Goal: Information Seeking & Learning: Check status

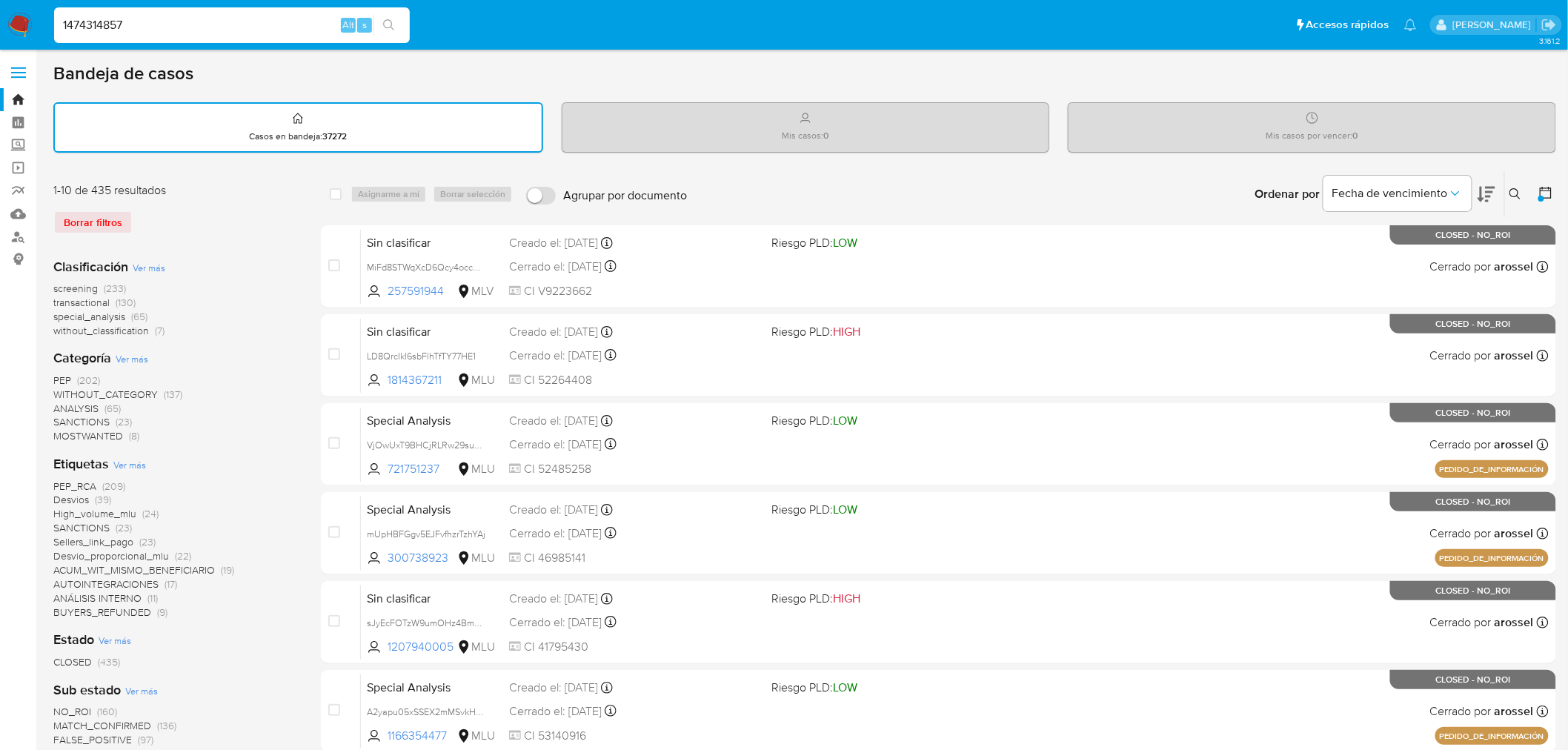
type input "1474314857"
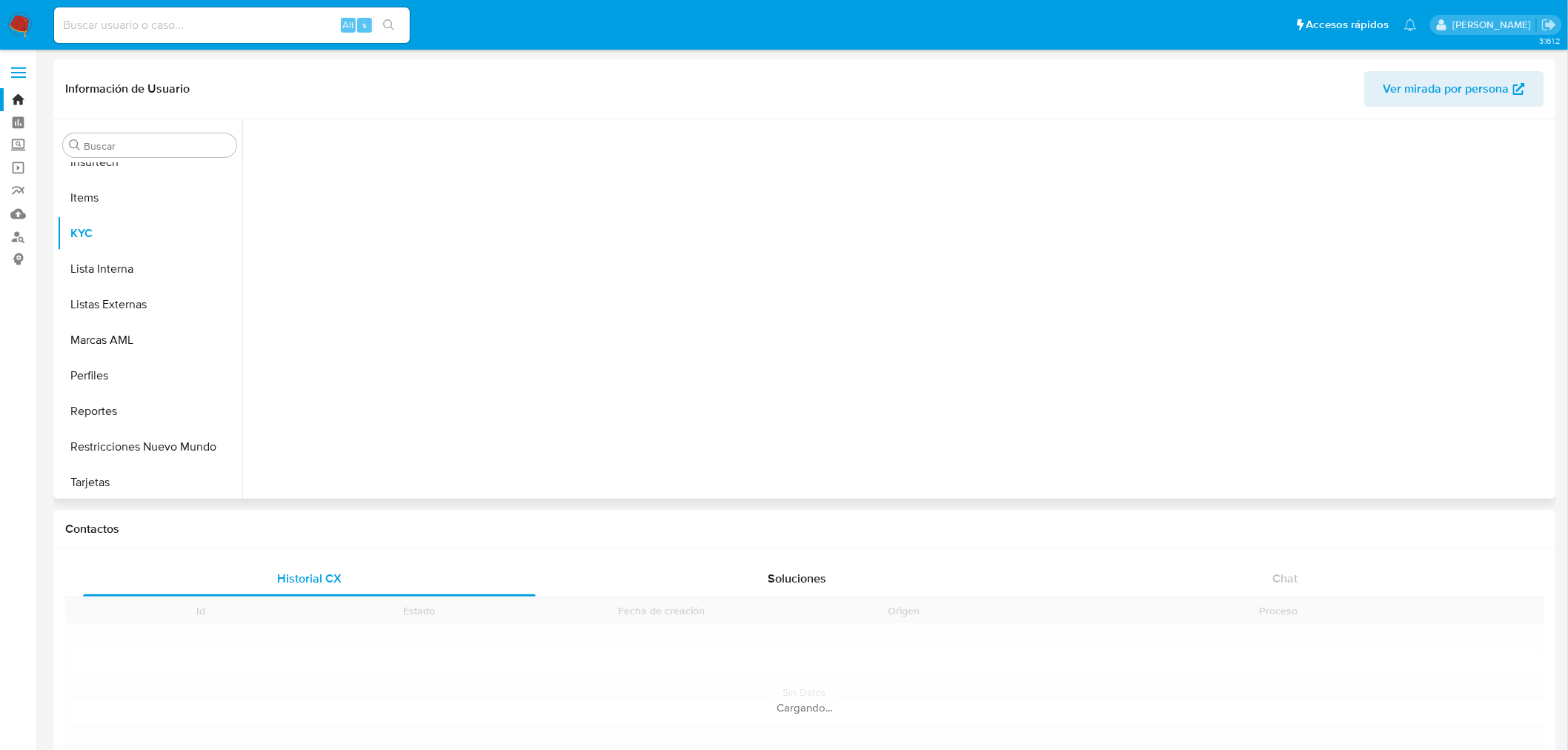
scroll to position [732, 0]
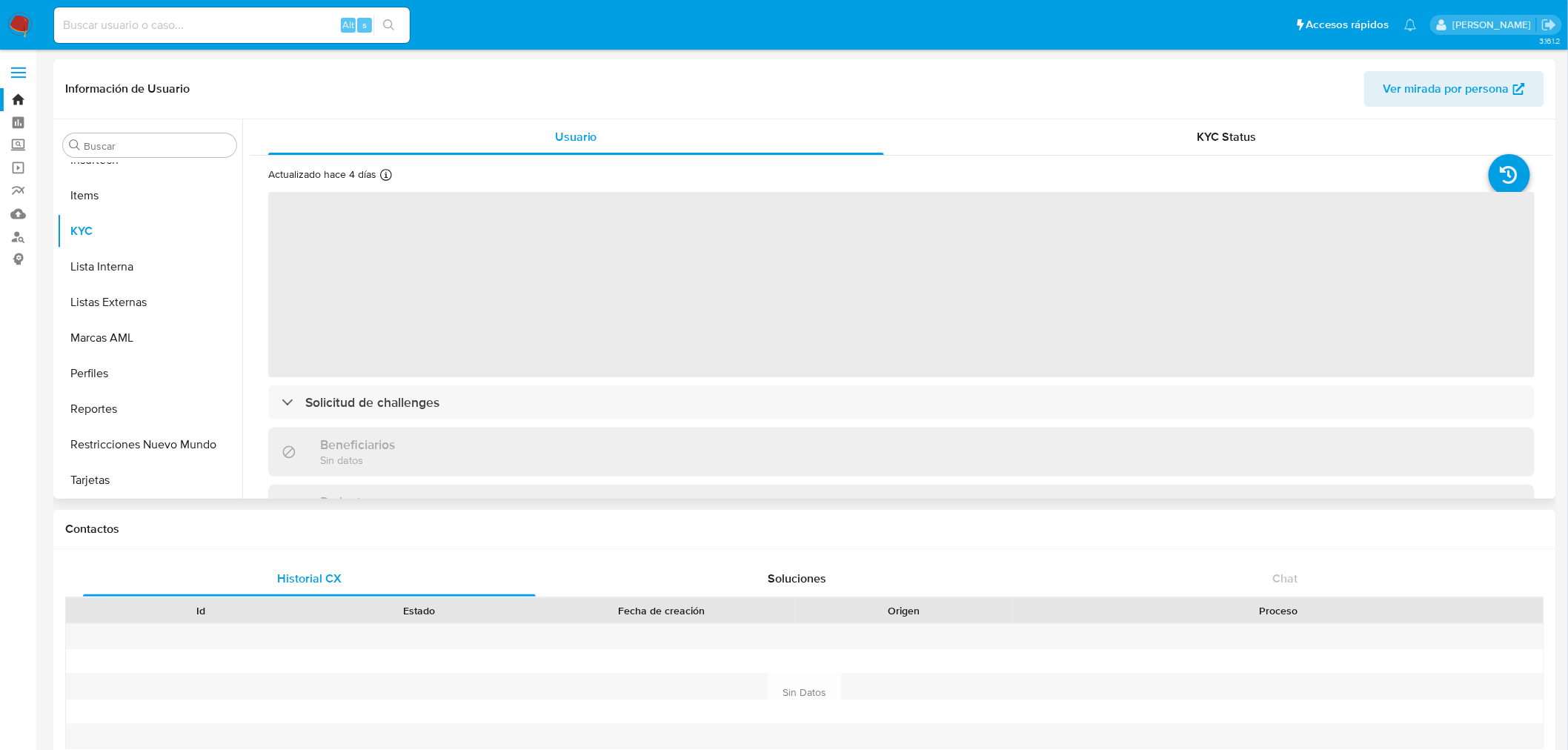
select select "10"
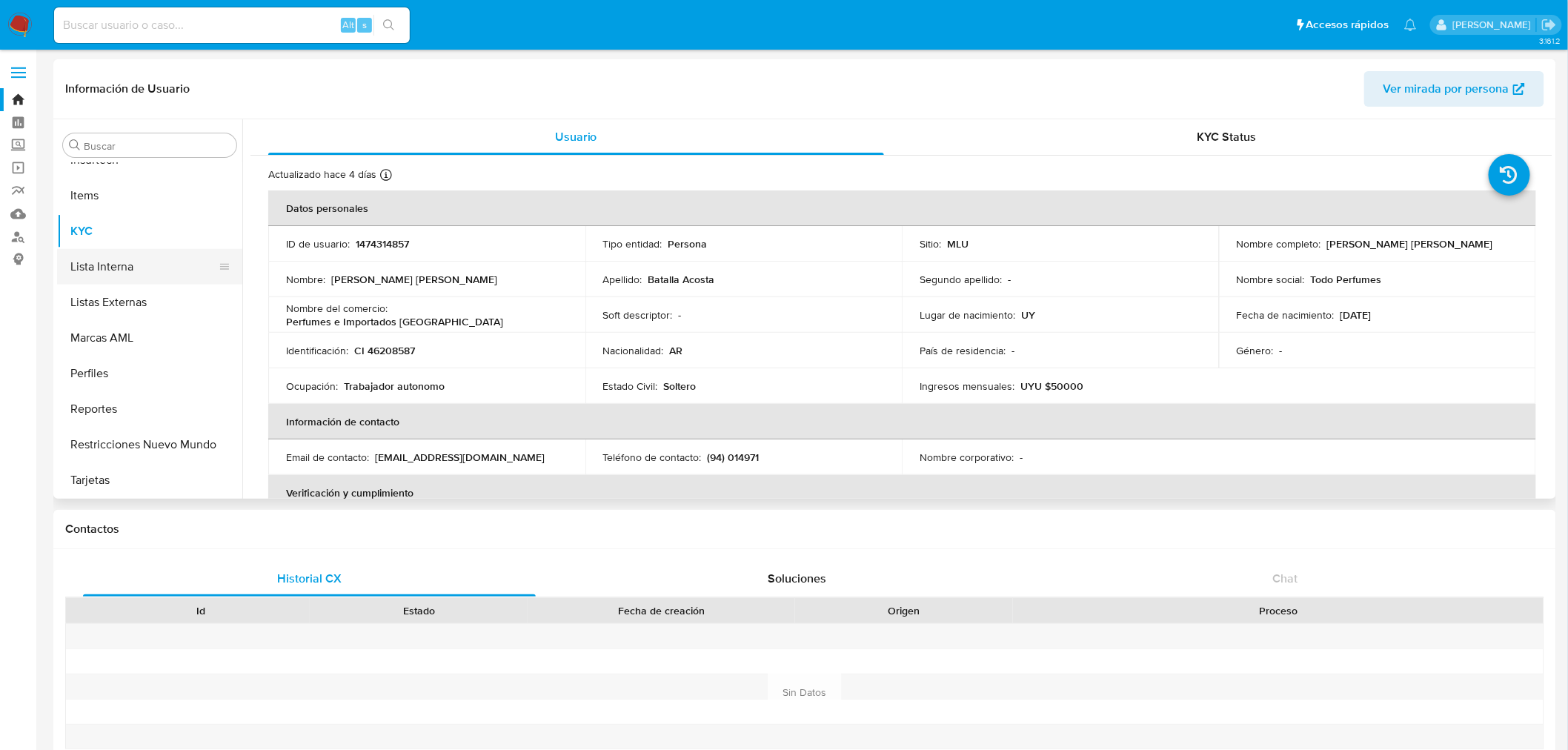
scroll to position [403, 0]
click at [132, 275] on button "General" at bounding box center [144, 276] width 174 height 36
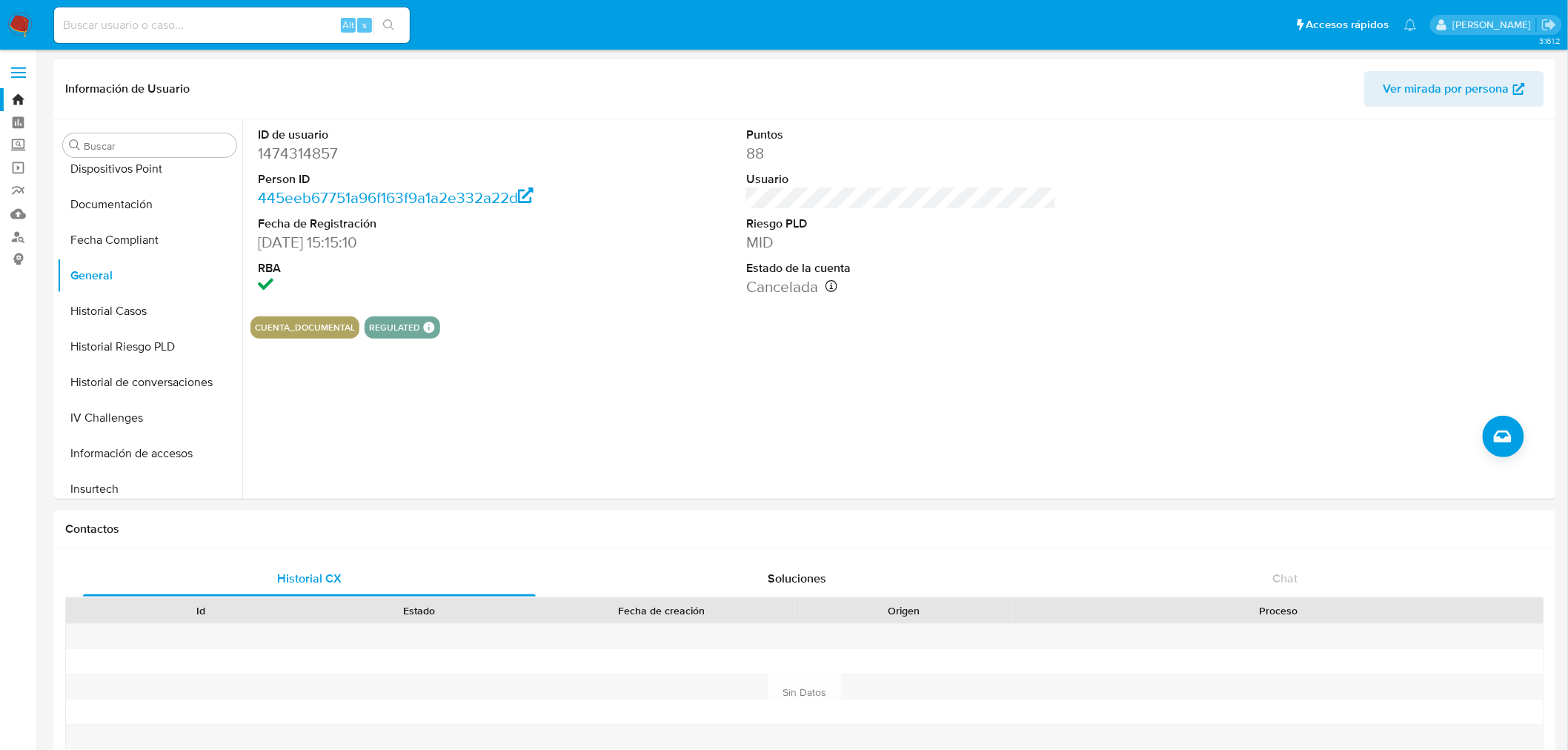
scroll to position [1135, 0]
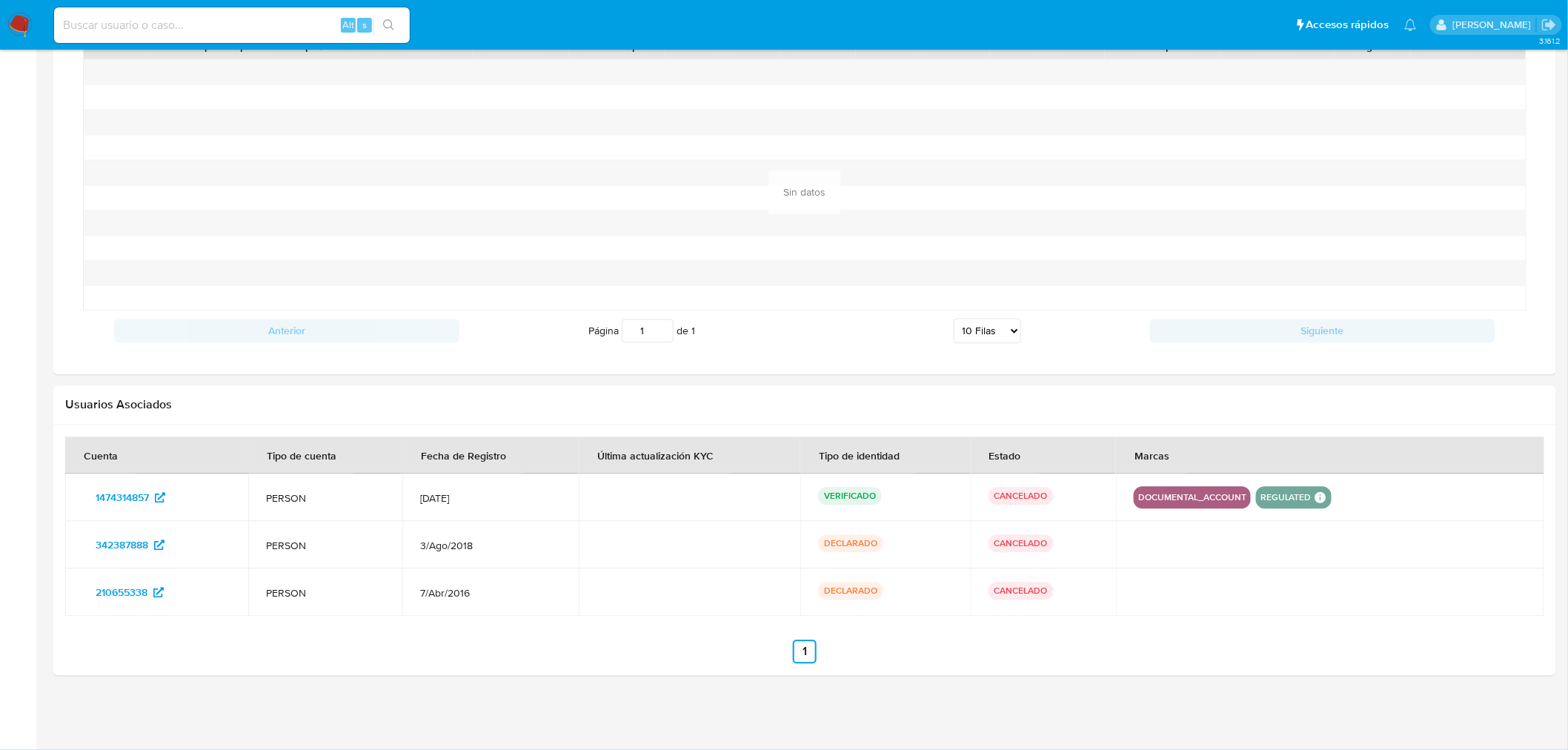
drag, startPoint x: 825, startPoint y: 364, endPoint x: 643, endPoint y: 462, distance: 206.7
click at [642, 462] on div "Última actualización KYC" at bounding box center [656, 456] width 152 height 36
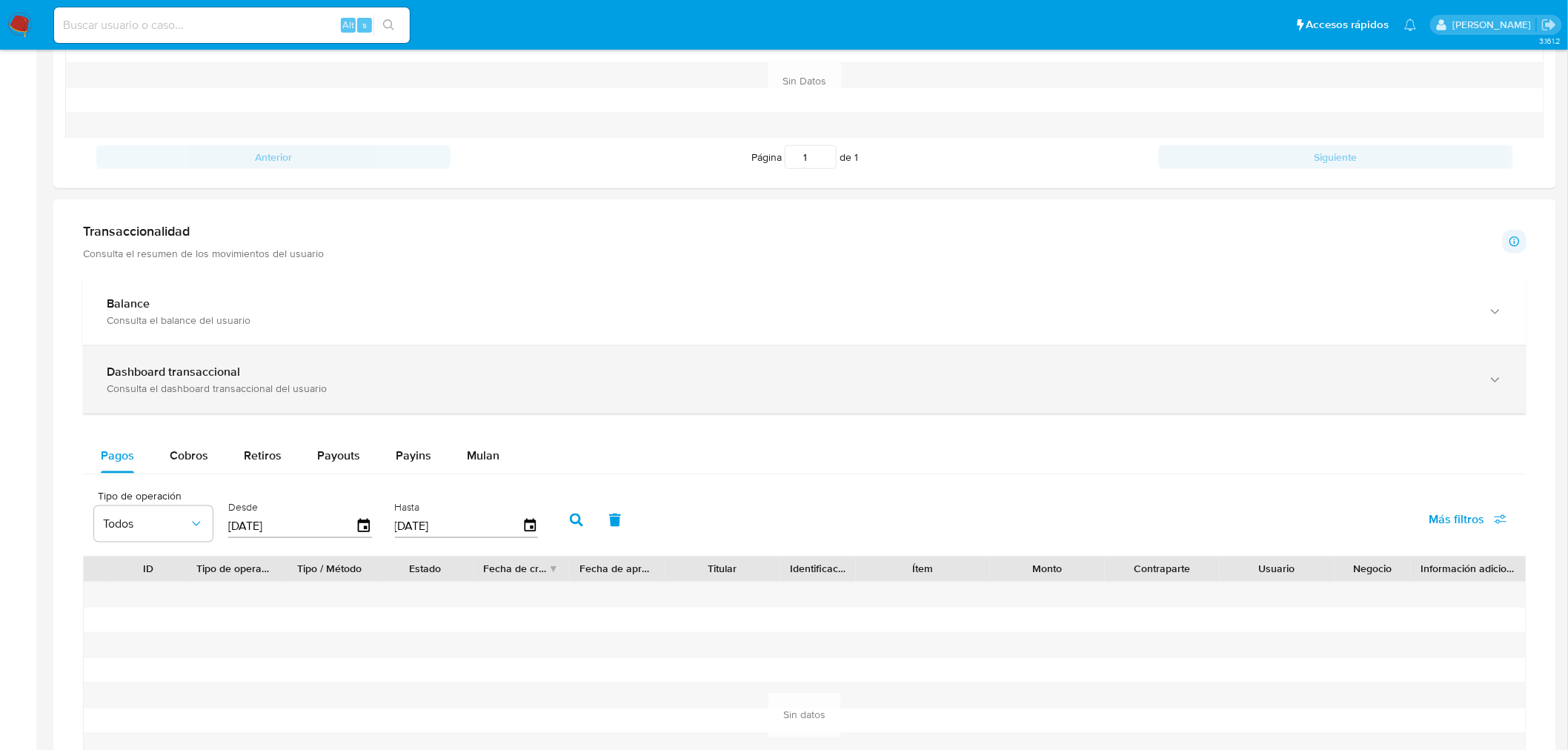
scroll to position [559, 0]
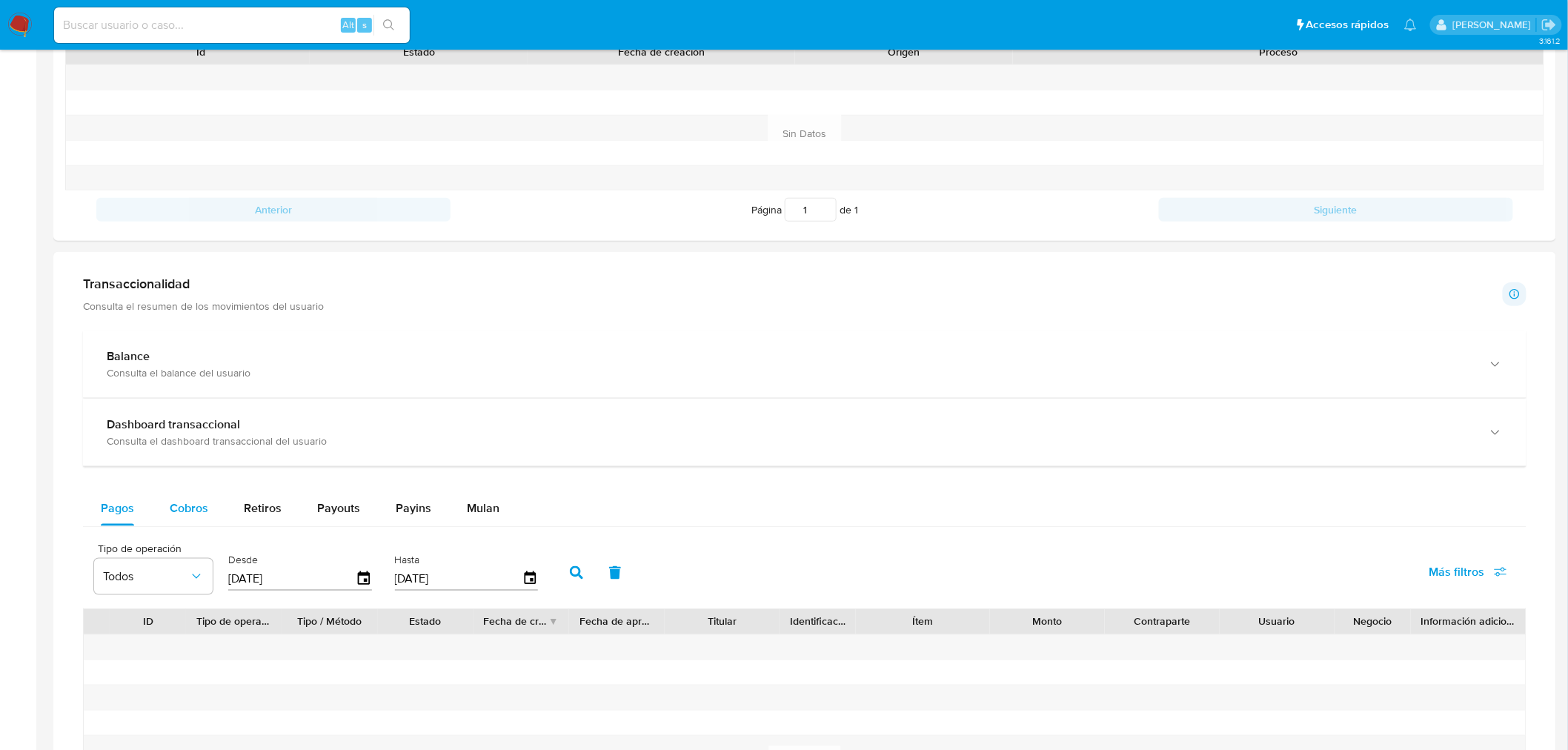
click at [169, 515] on span "Cobros" at bounding box center [188, 507] width 39 height 17
select select "10"
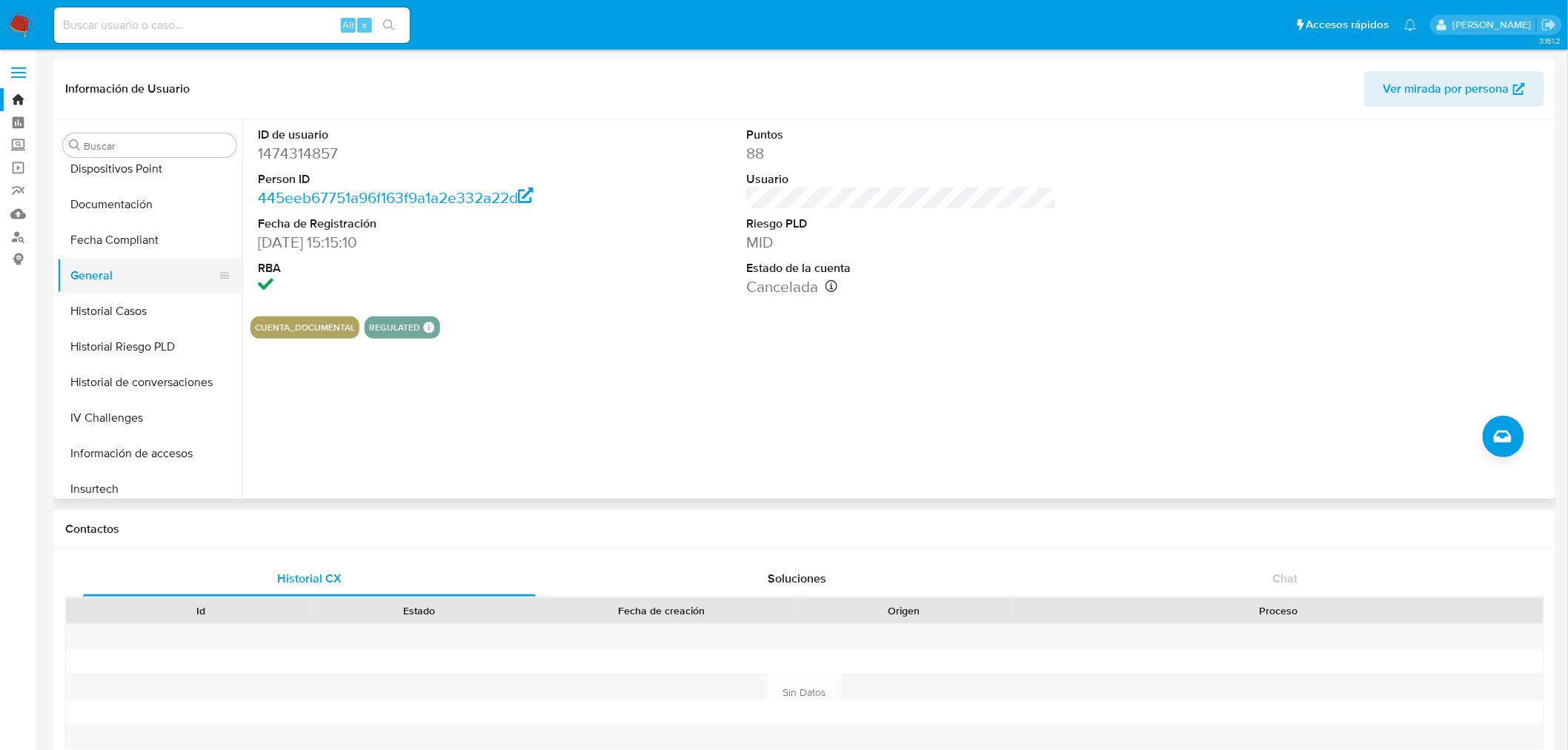
scroll to position [650, 0]
click at [112, 312] on button "KYC" at bounding box center [144, 315] width 174 height 36
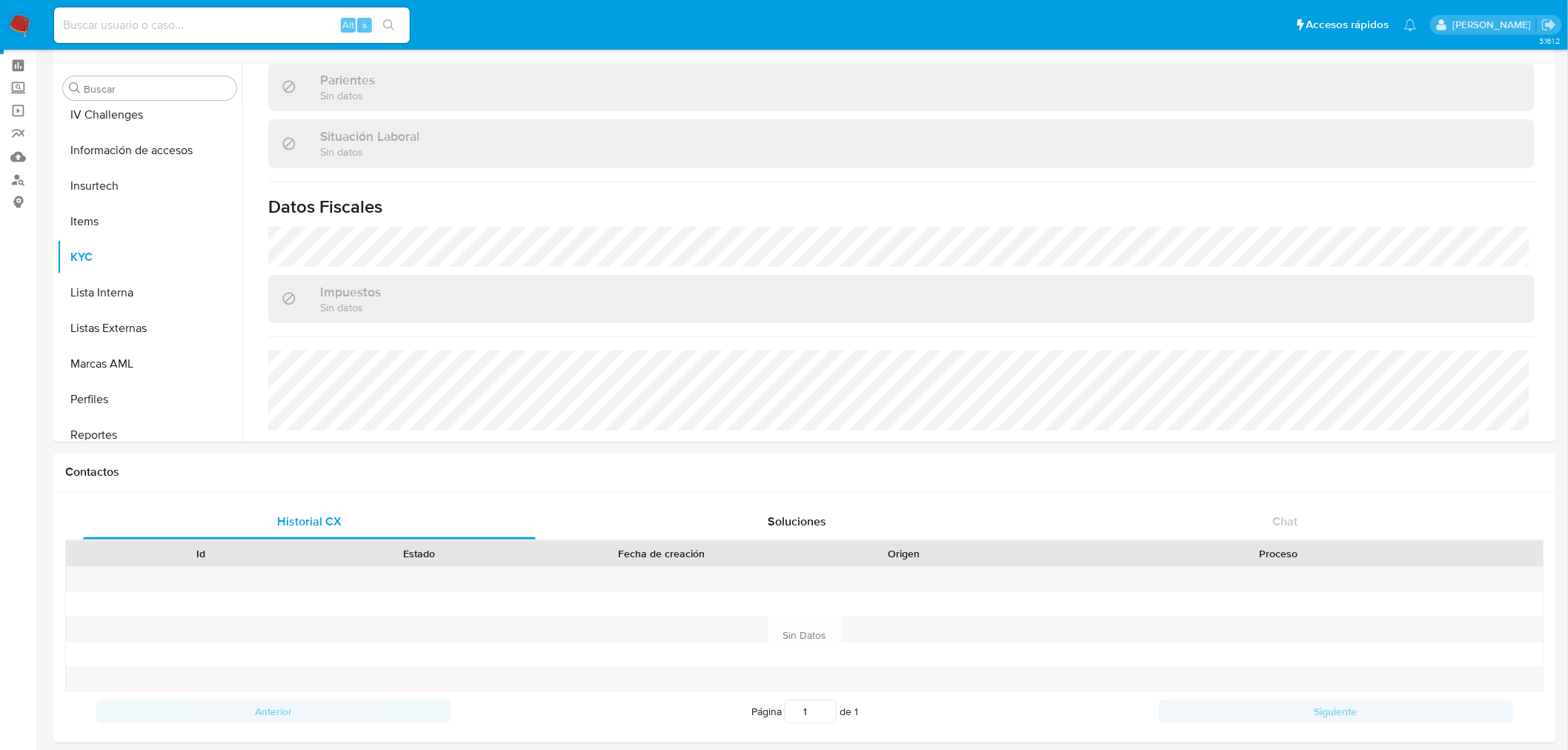
scroll to position [82, 0]
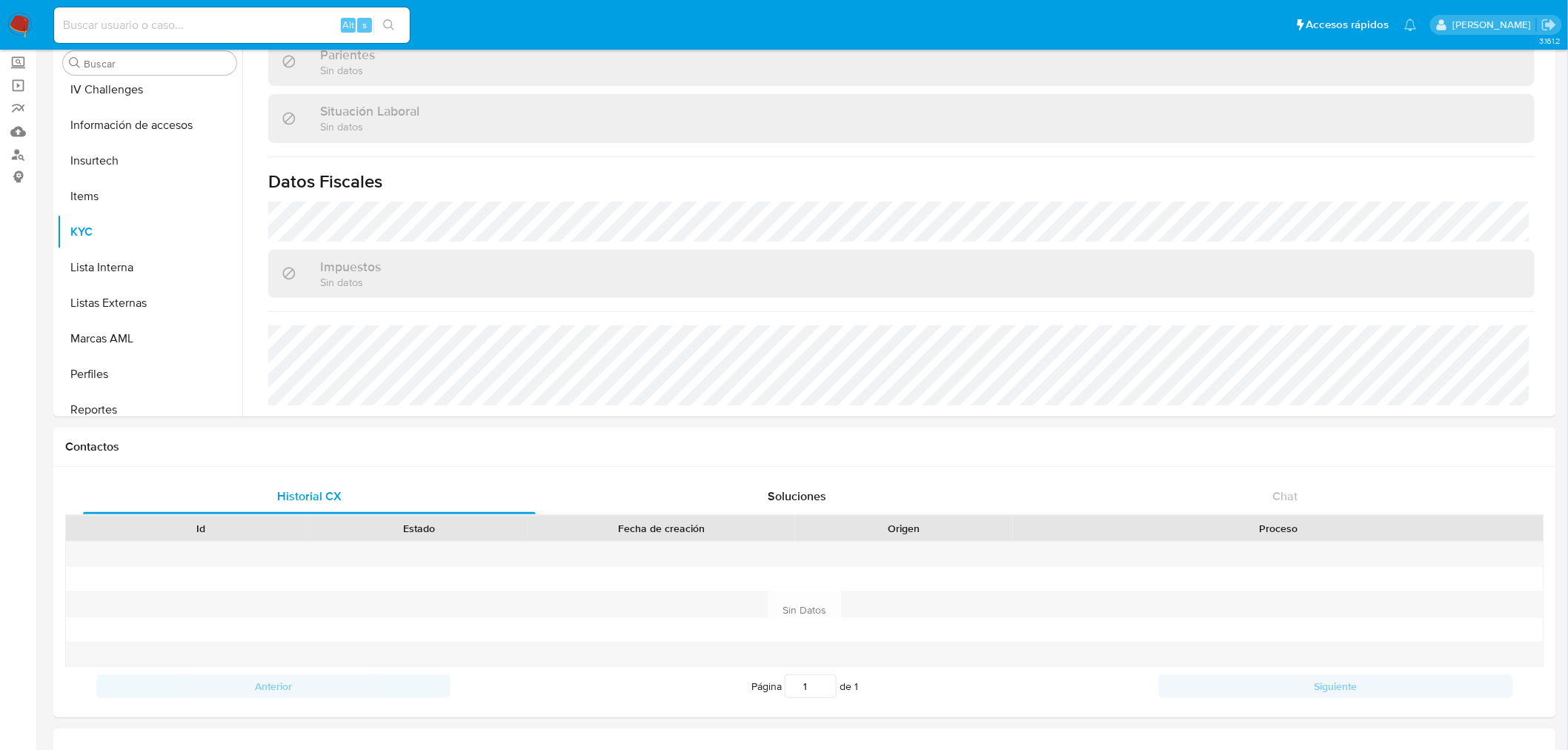
click at [164, 22] on input at bounding box center [231, 25] width 356 height 20
paste input "37502688"
type input "37502688"
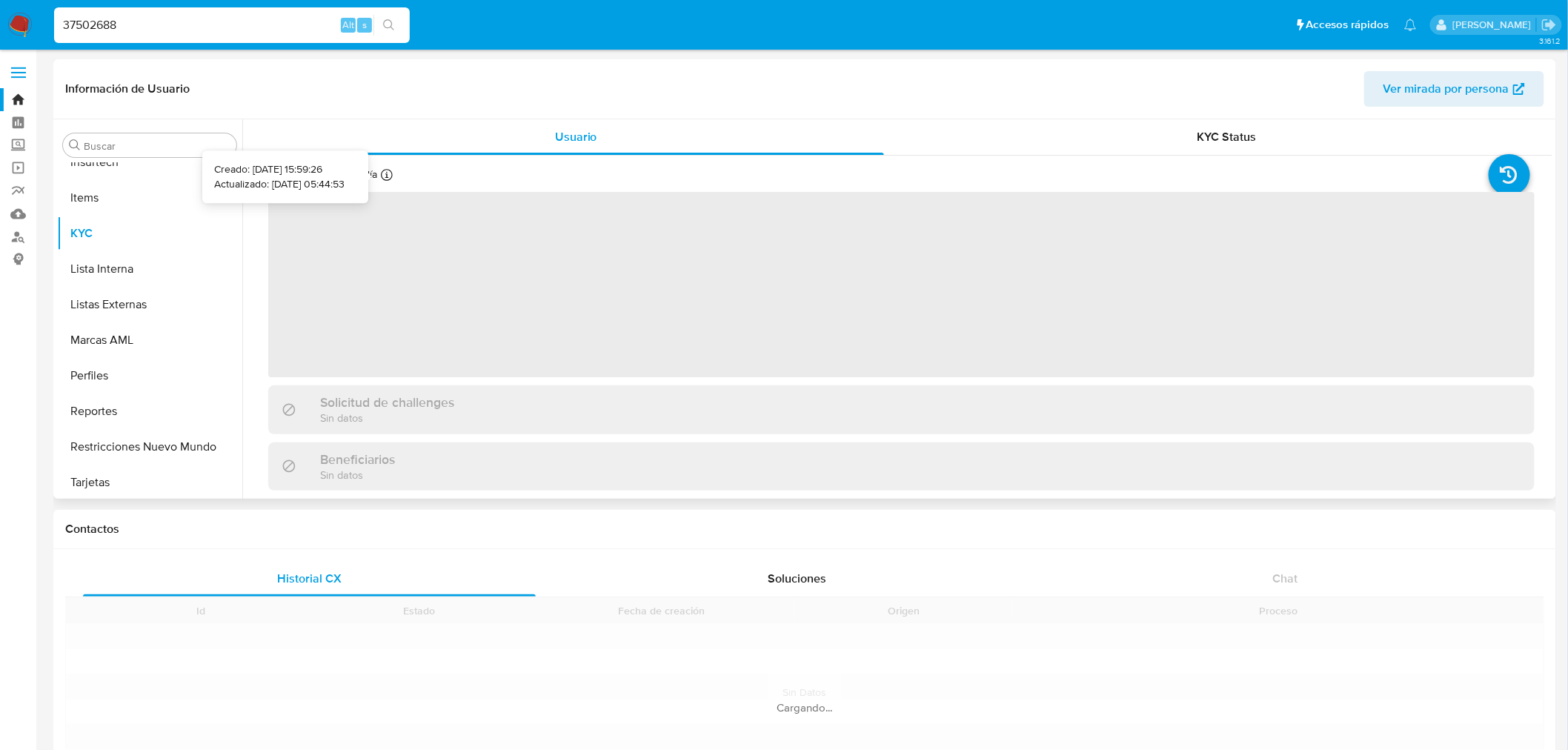
scroll to position [732, 0]
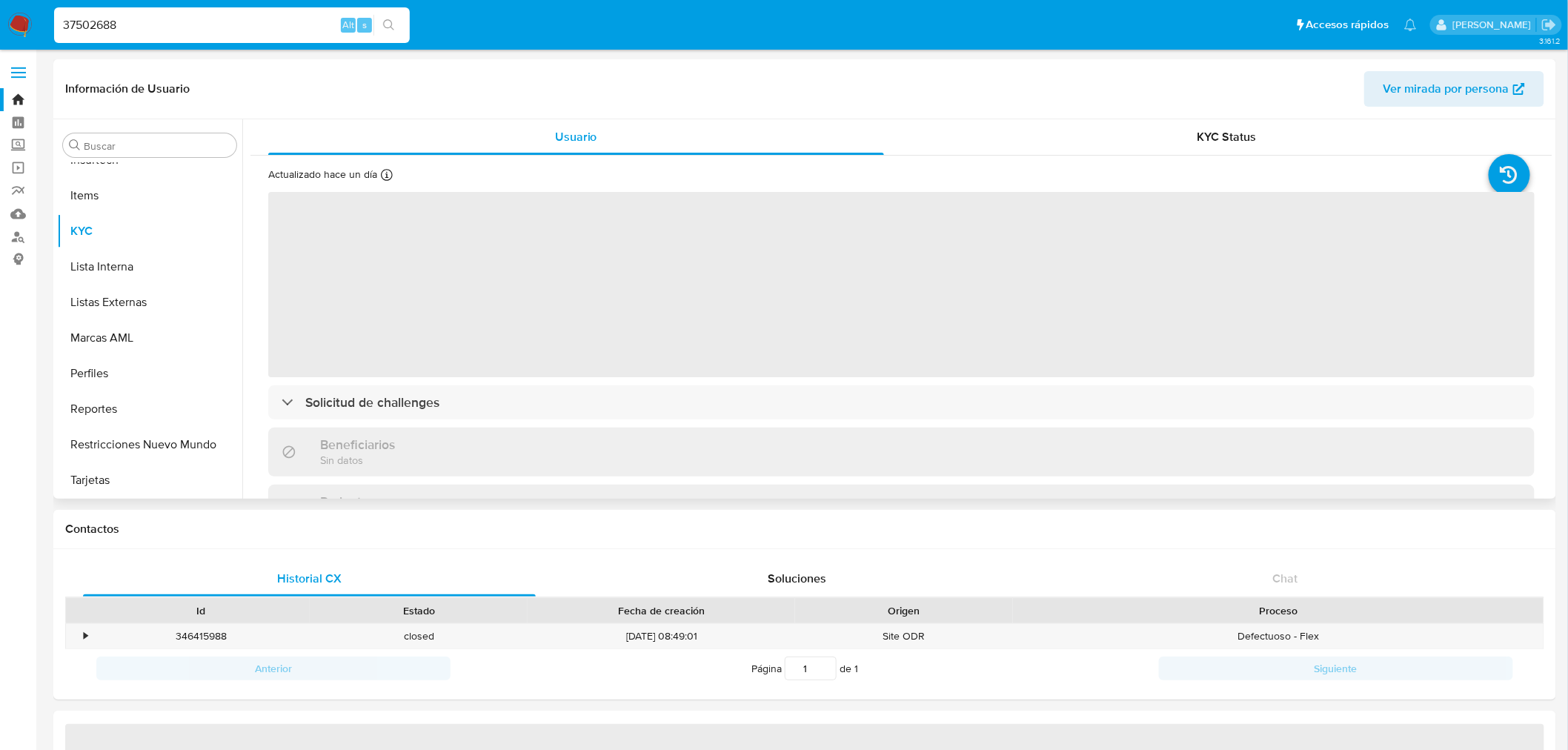
select select "10"
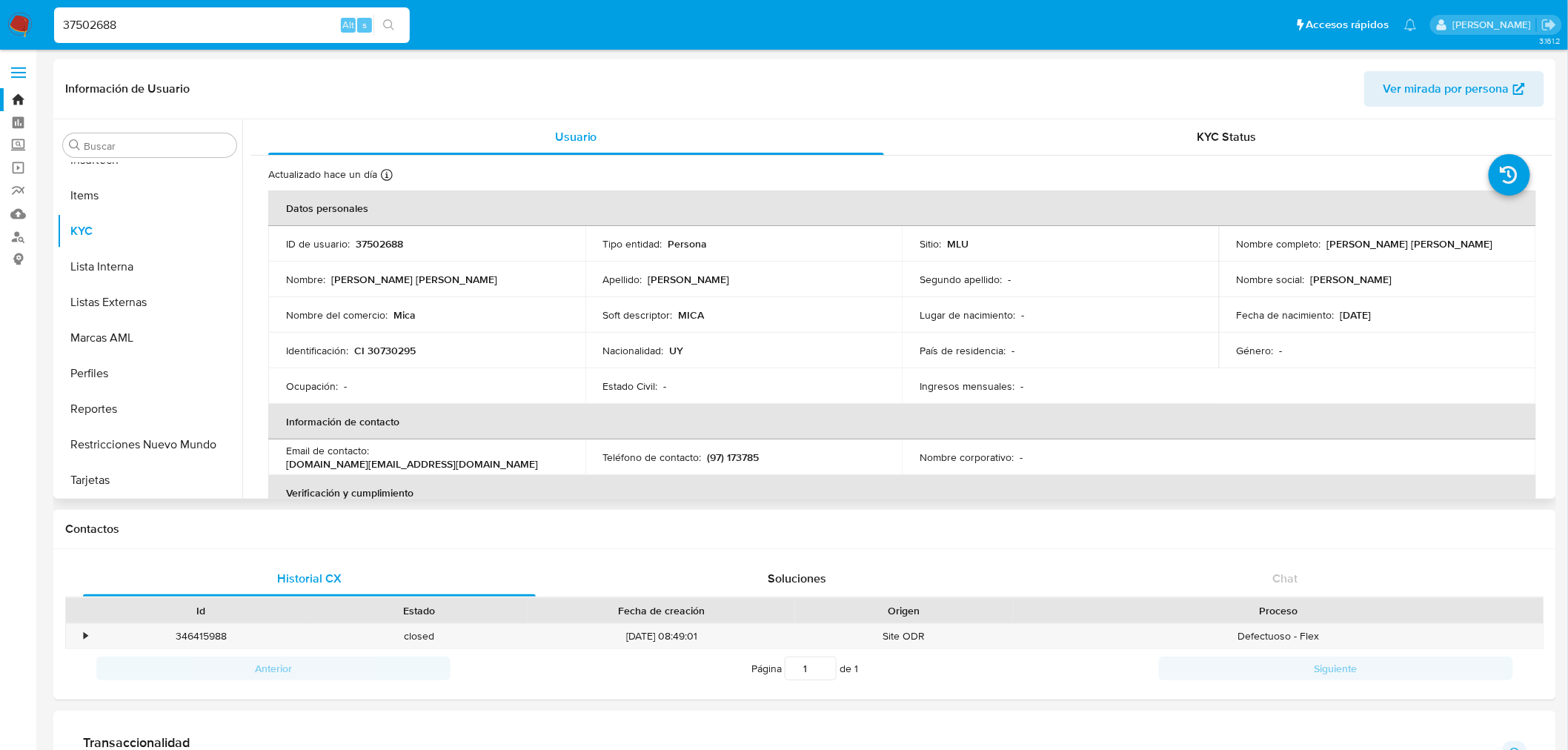
click at [1270, 92] on header "Información de Usuario Ver mirada por persona" at bounding box center [805, 89] width 1479 height 36
click at [1245, 132] on span "KYC Status" at bounding box center [1228, 136] width 59 height 17
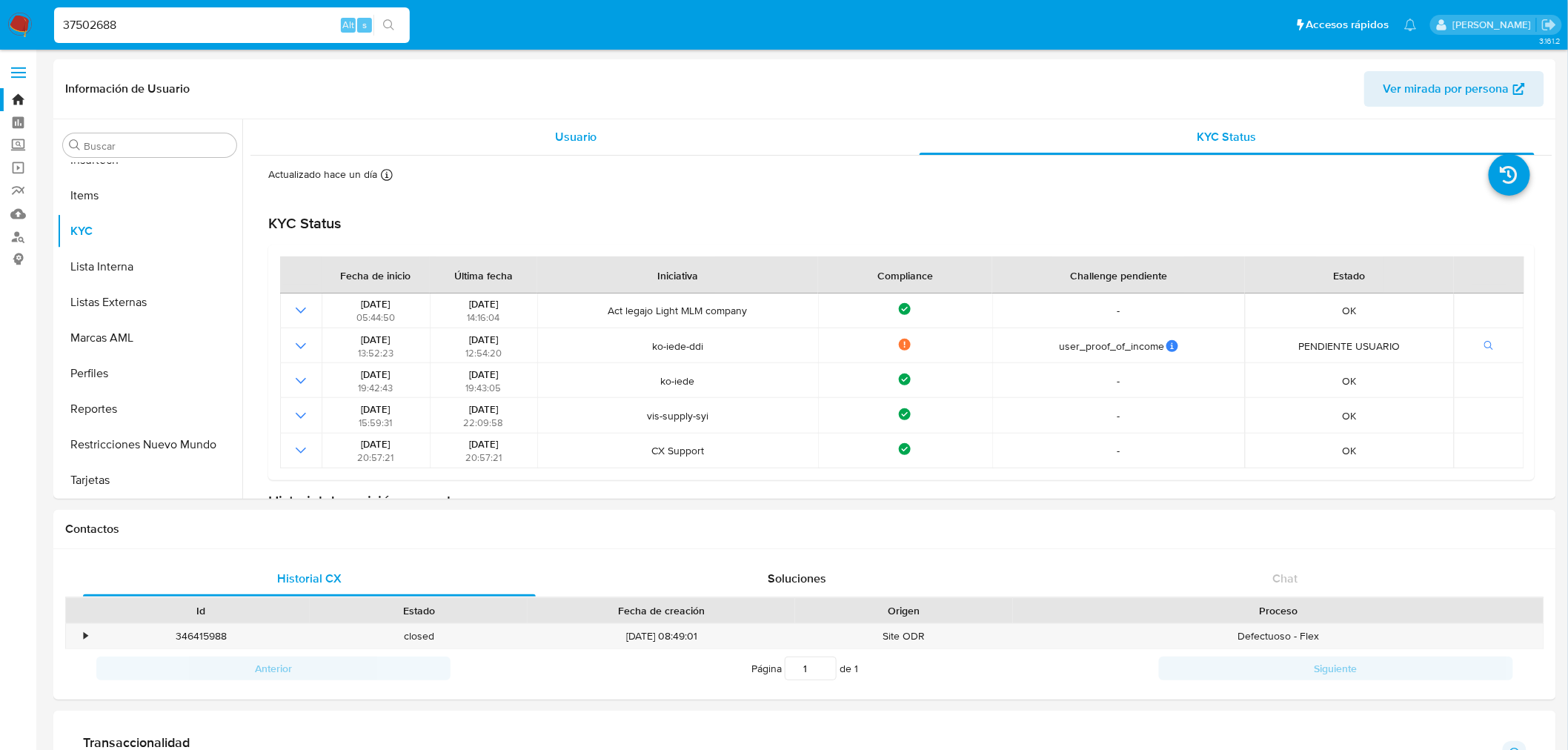
click at [559, 152] on div "Usuario" at bounding box center [575, 137] width 616 height 36
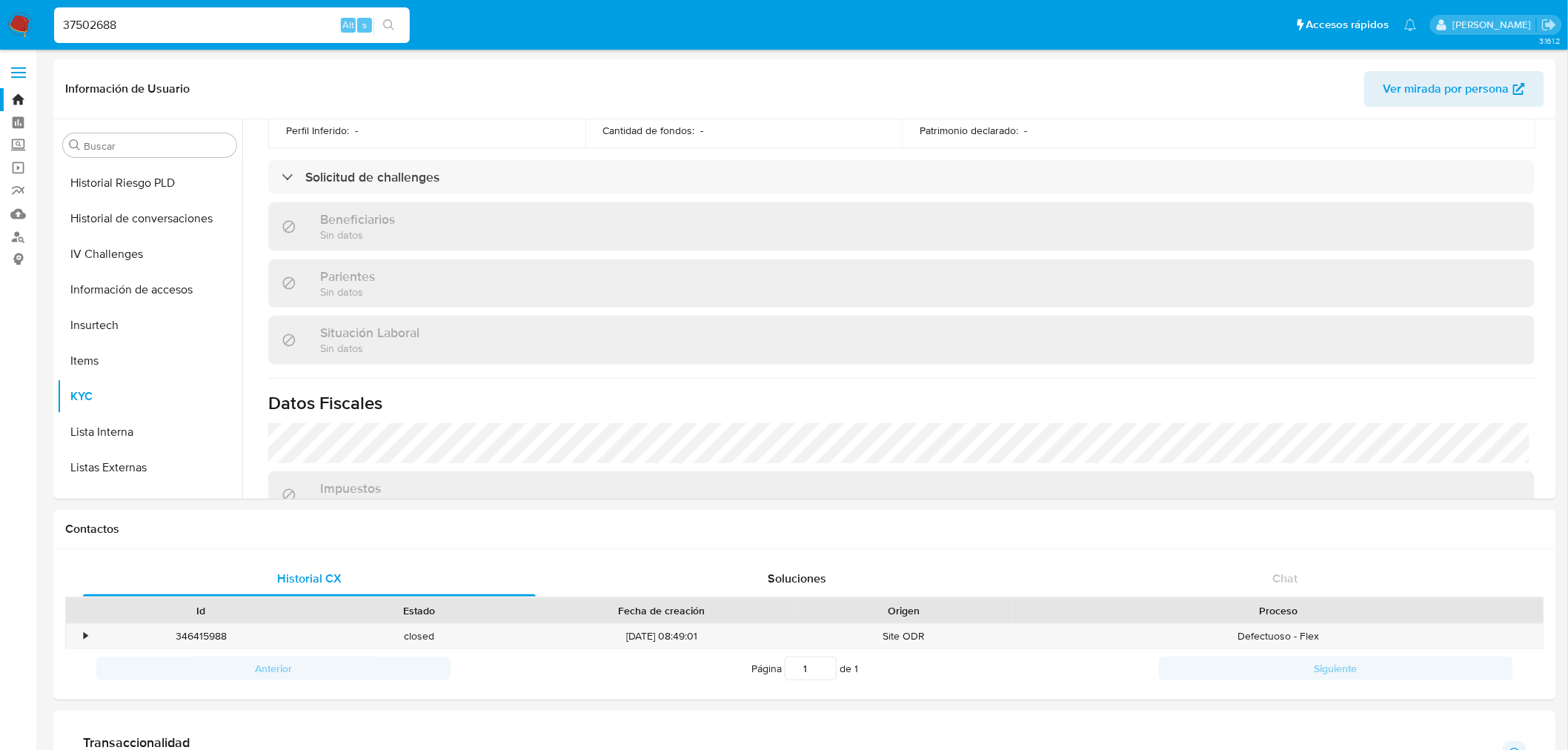
scroll to position [321, 0]
click at [134, 363] on button "General" at bounding box center [144, 358] width 174 height 36
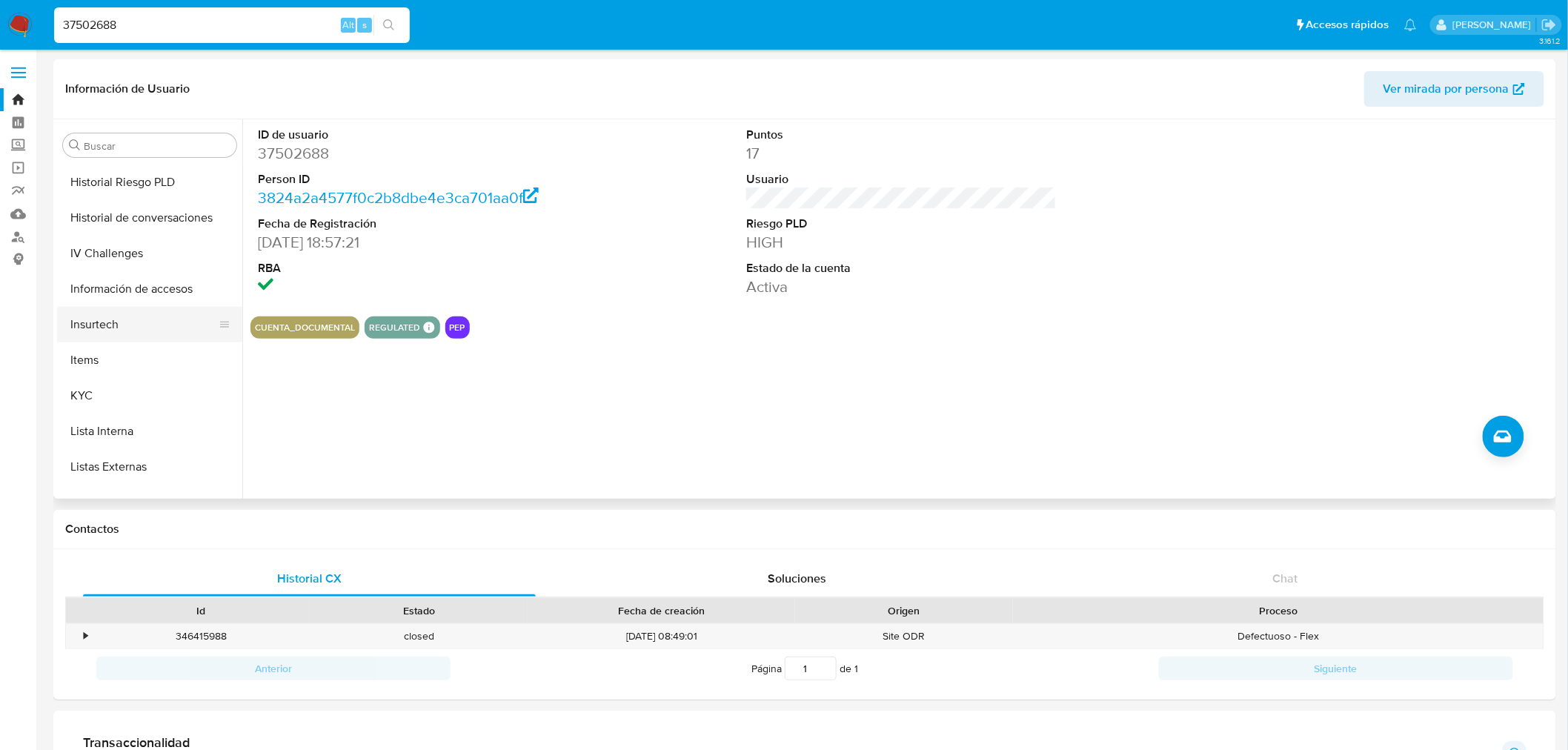
scroll to position [567, 0]
click at [112, 393] on button "KYC" at bounding box center [144, 397] width 174 height 36
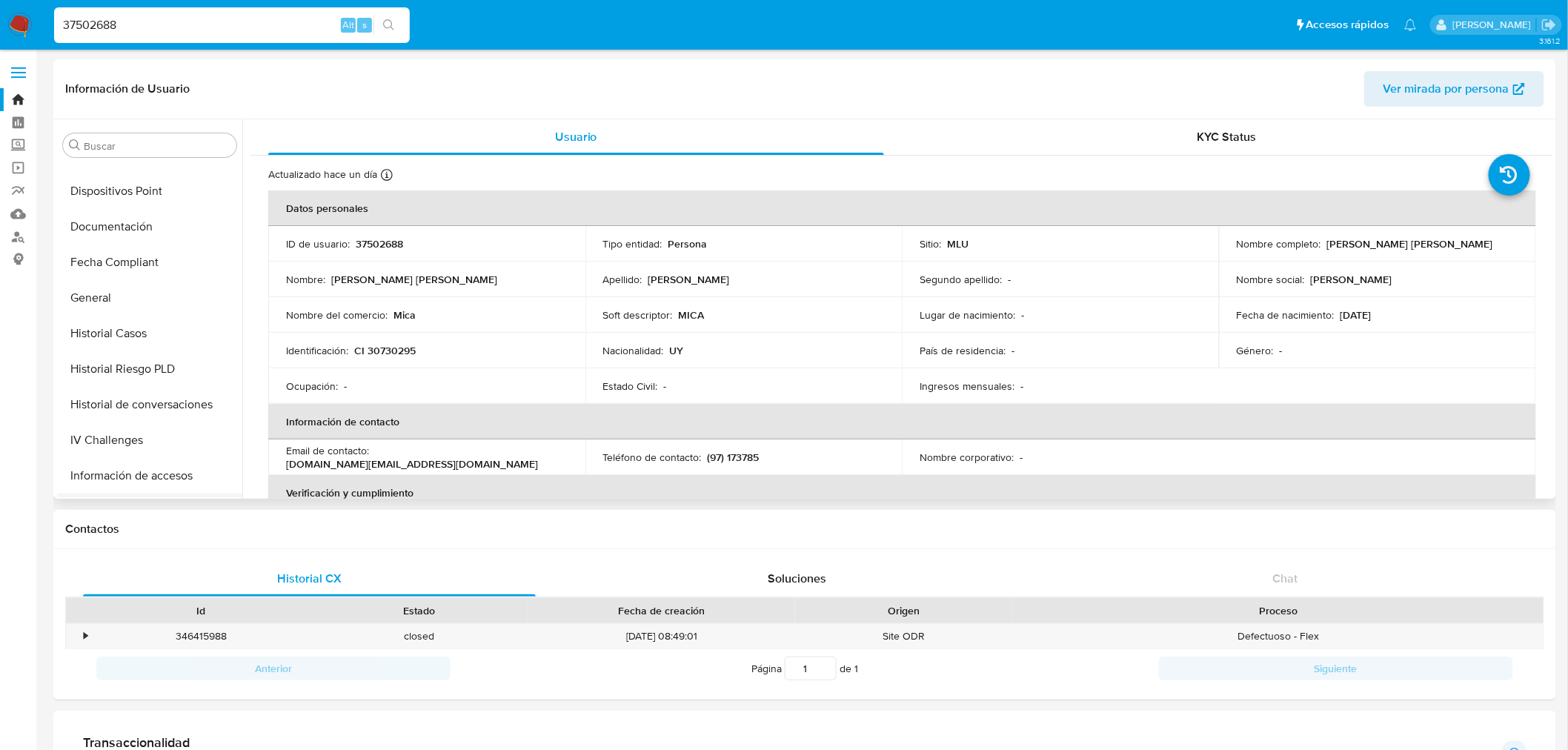
scroll to position [156, 0]
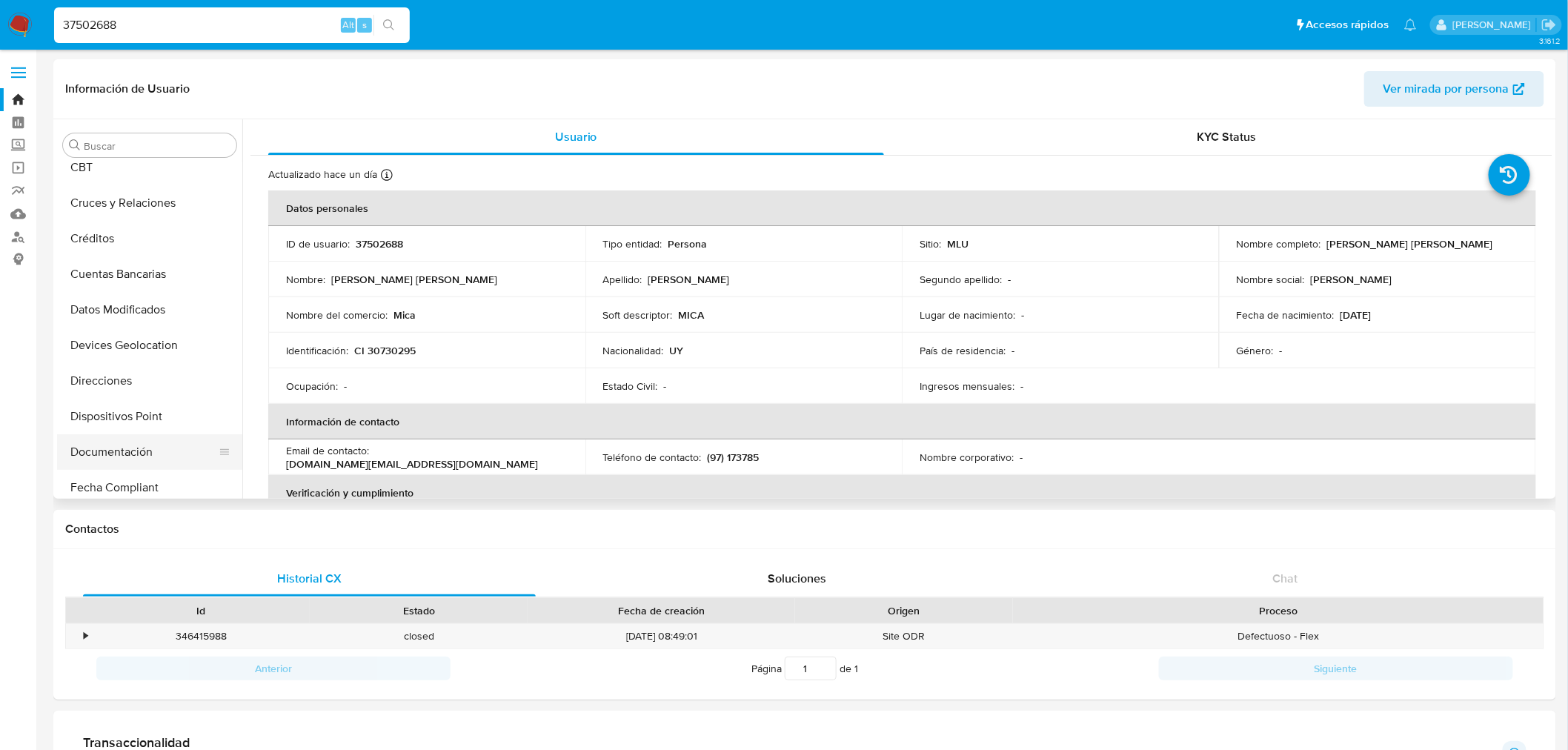
click at [137, 448] on button "Documentación" at bounding box center [144, 453] width 174 height 36
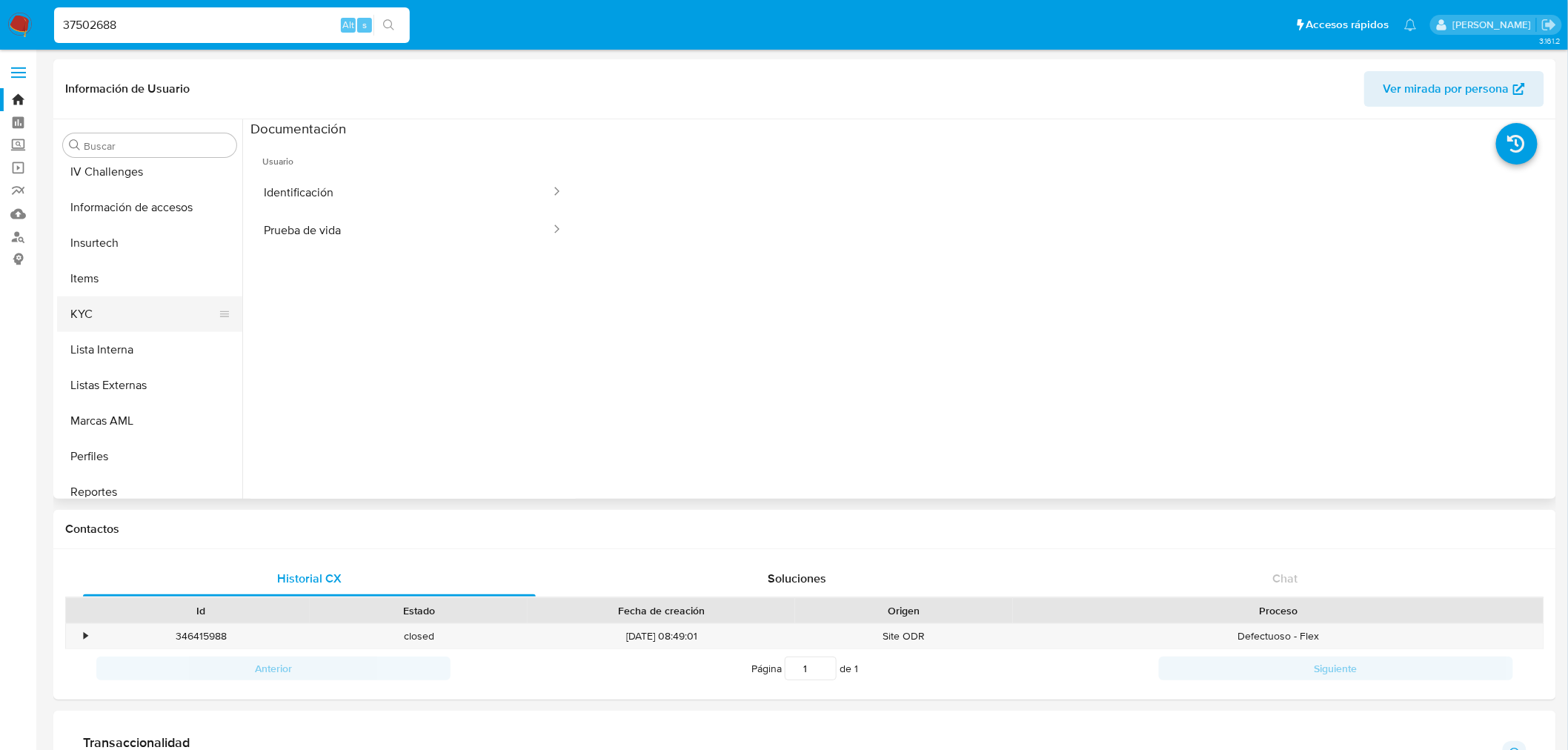
scroll to position [649, 0]
click at [137, 315] on button "KYC" at bounding box center [144, 315] width 174 height 36
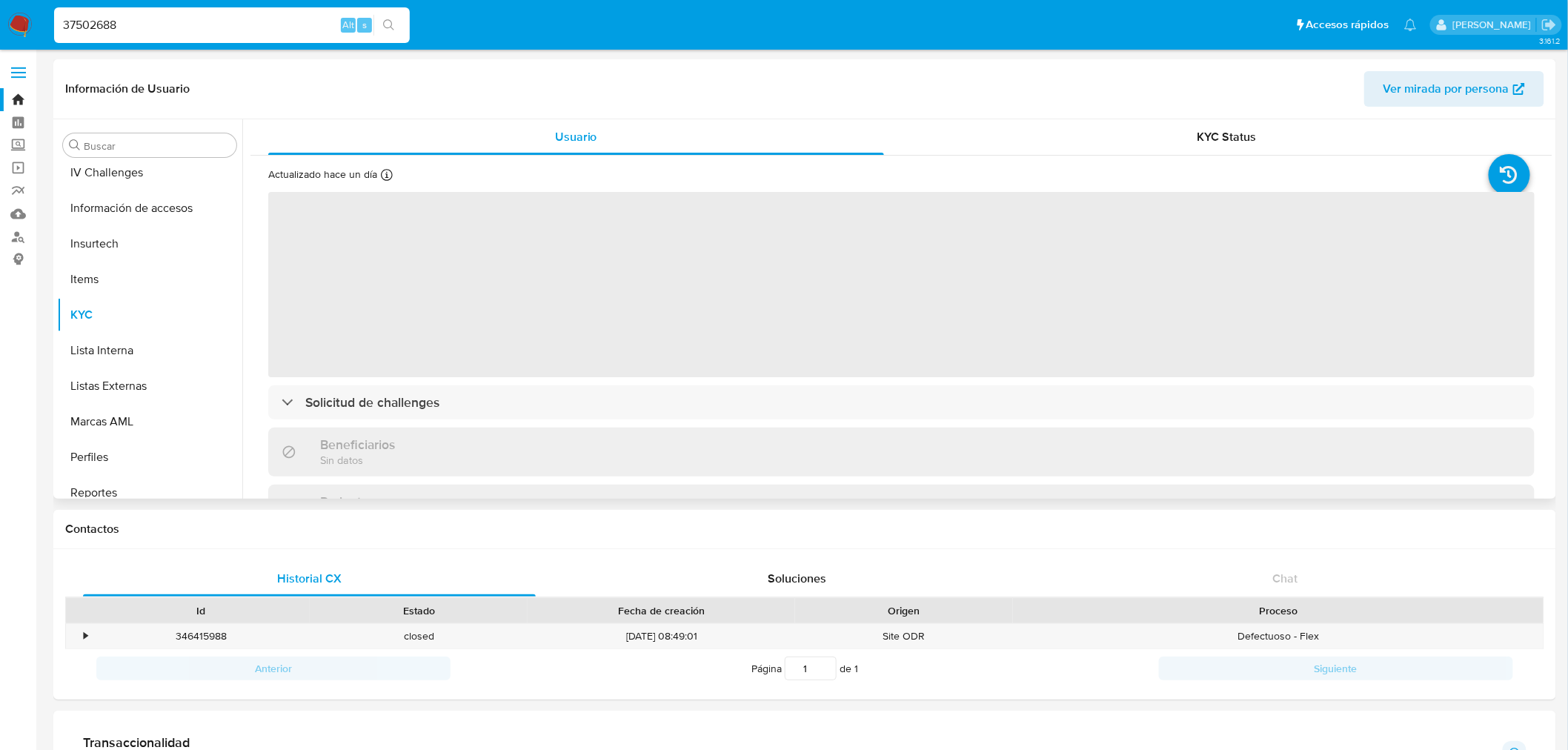
click at [1295, 116] on div "Información de Usuario Ver mirada por persona" at bounding box center [805, 89] width 1503 height 60
click at [1290, 138] on div "KYC Status" at bounding box center [1227, 137] width 616 height 36
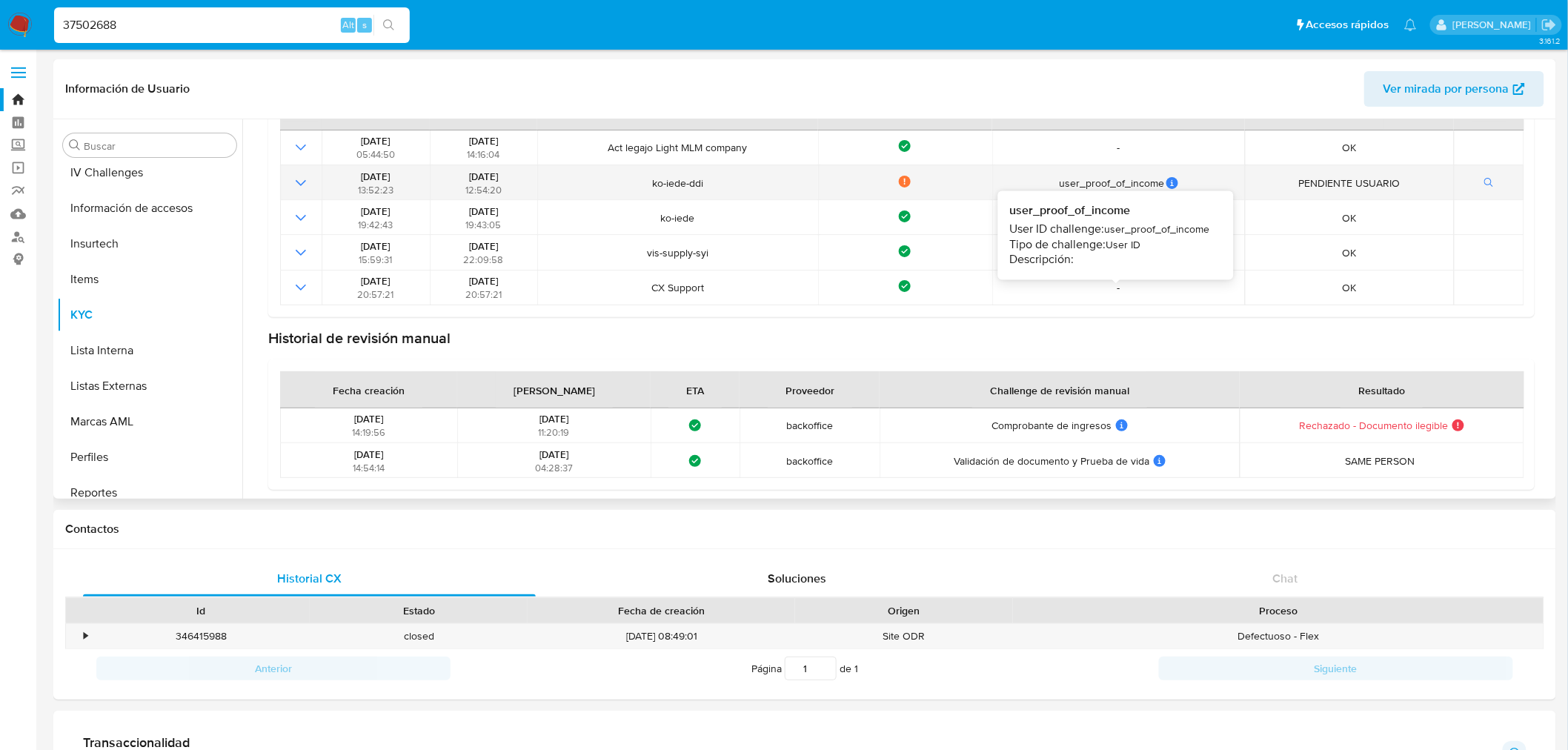
scroll to position [165, 0]
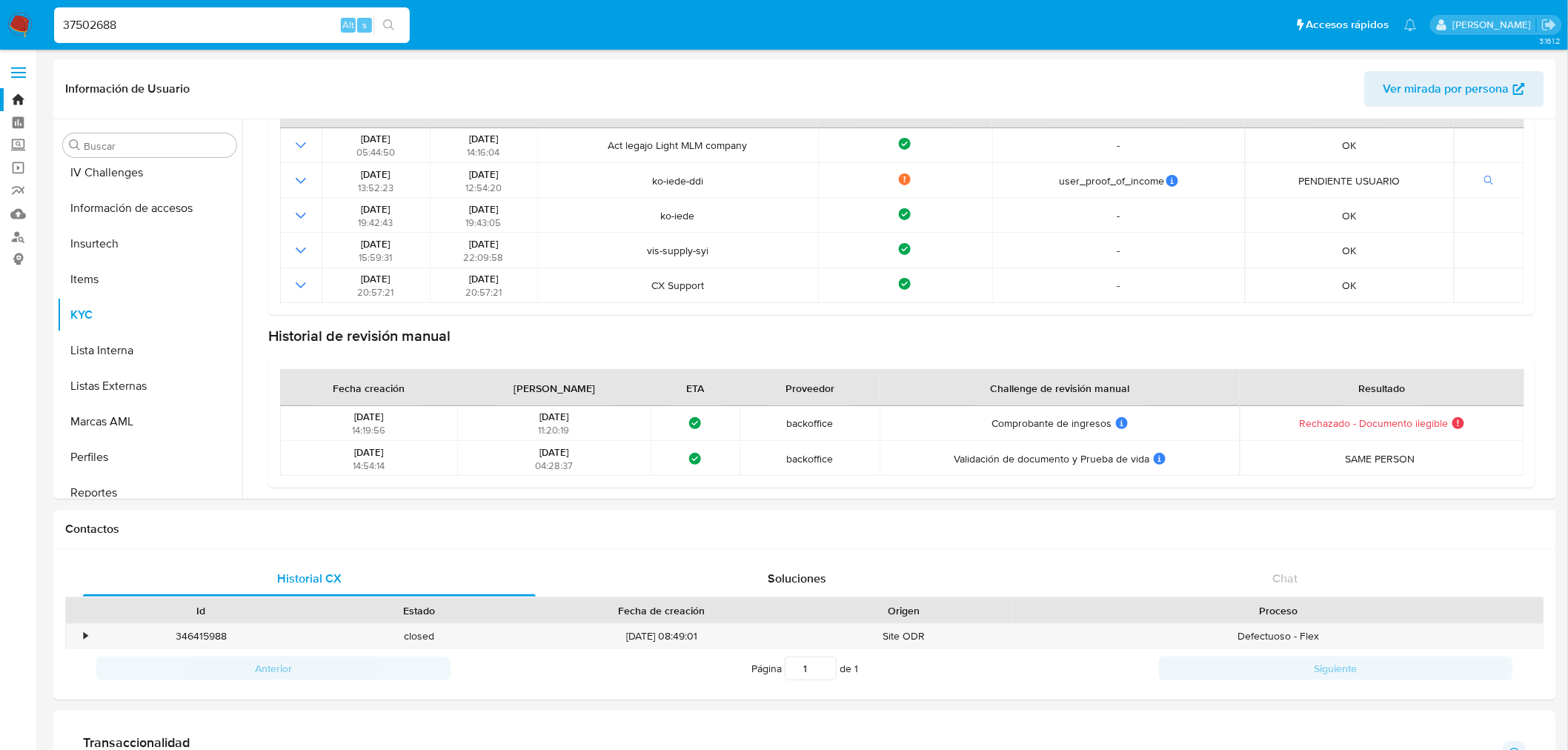
click at [120, 26] on input "37502688" at bounding box center [231, 25] width 356 height 20
paste input "76881157"
type input "76881157"
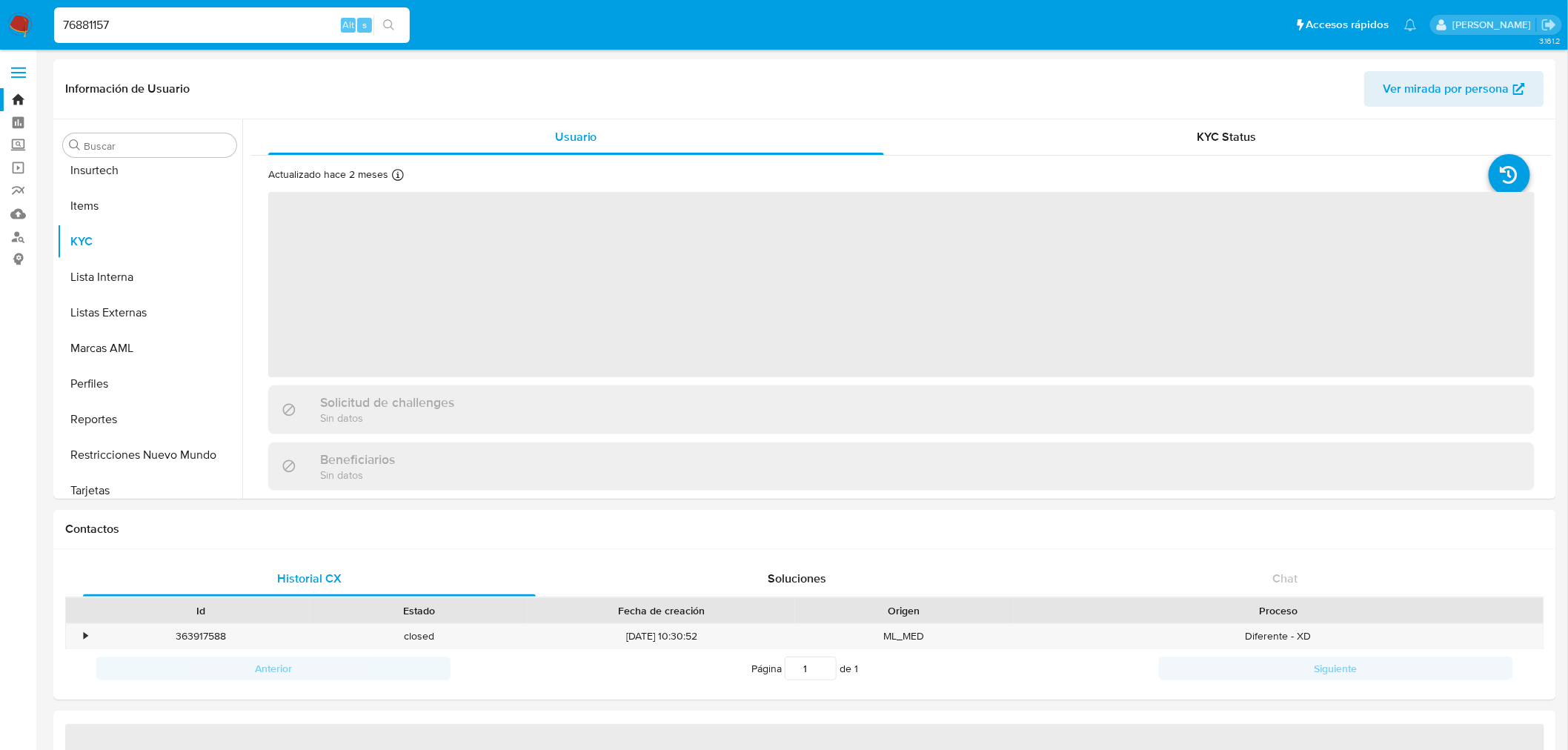
scroll to position [732, 0]
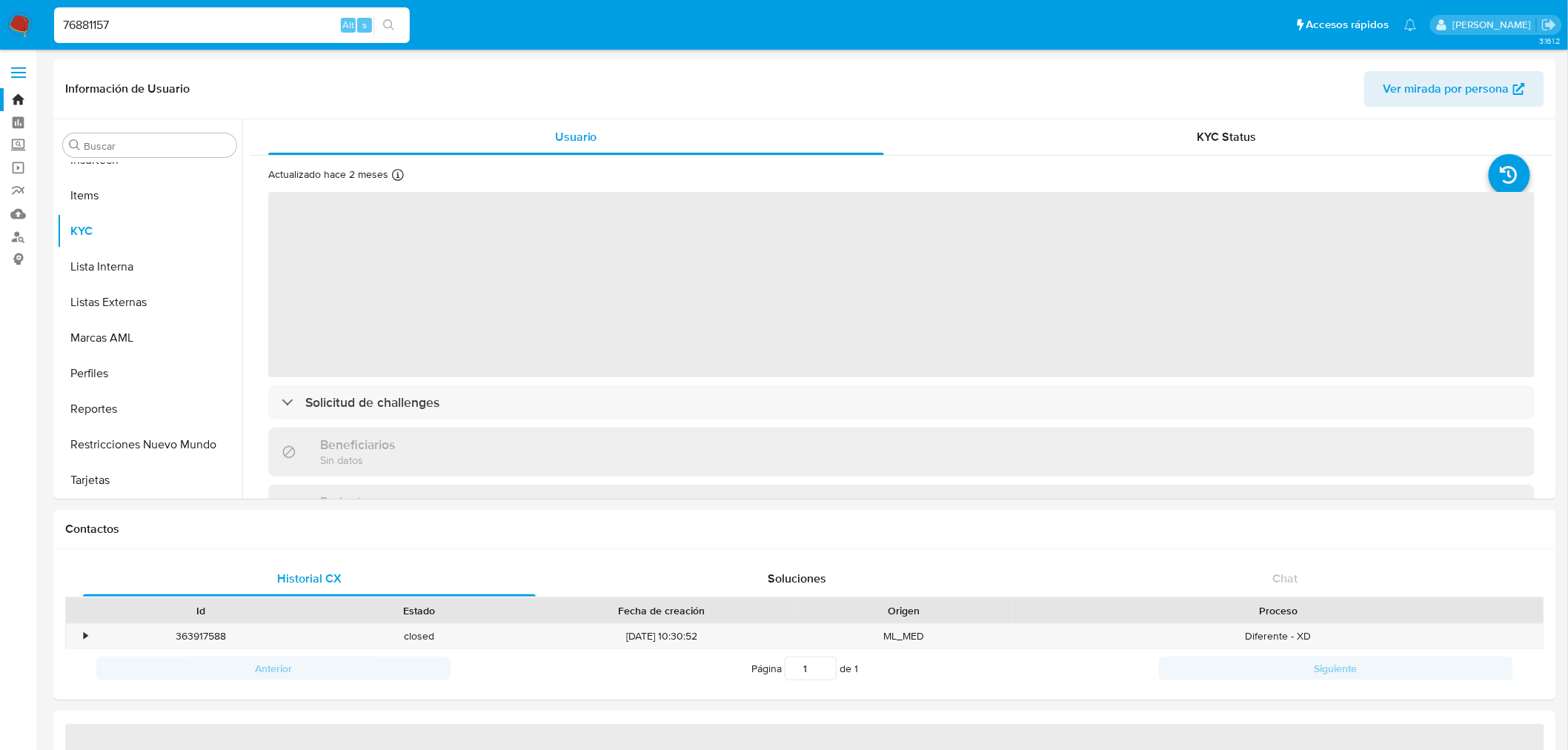
select select "10"
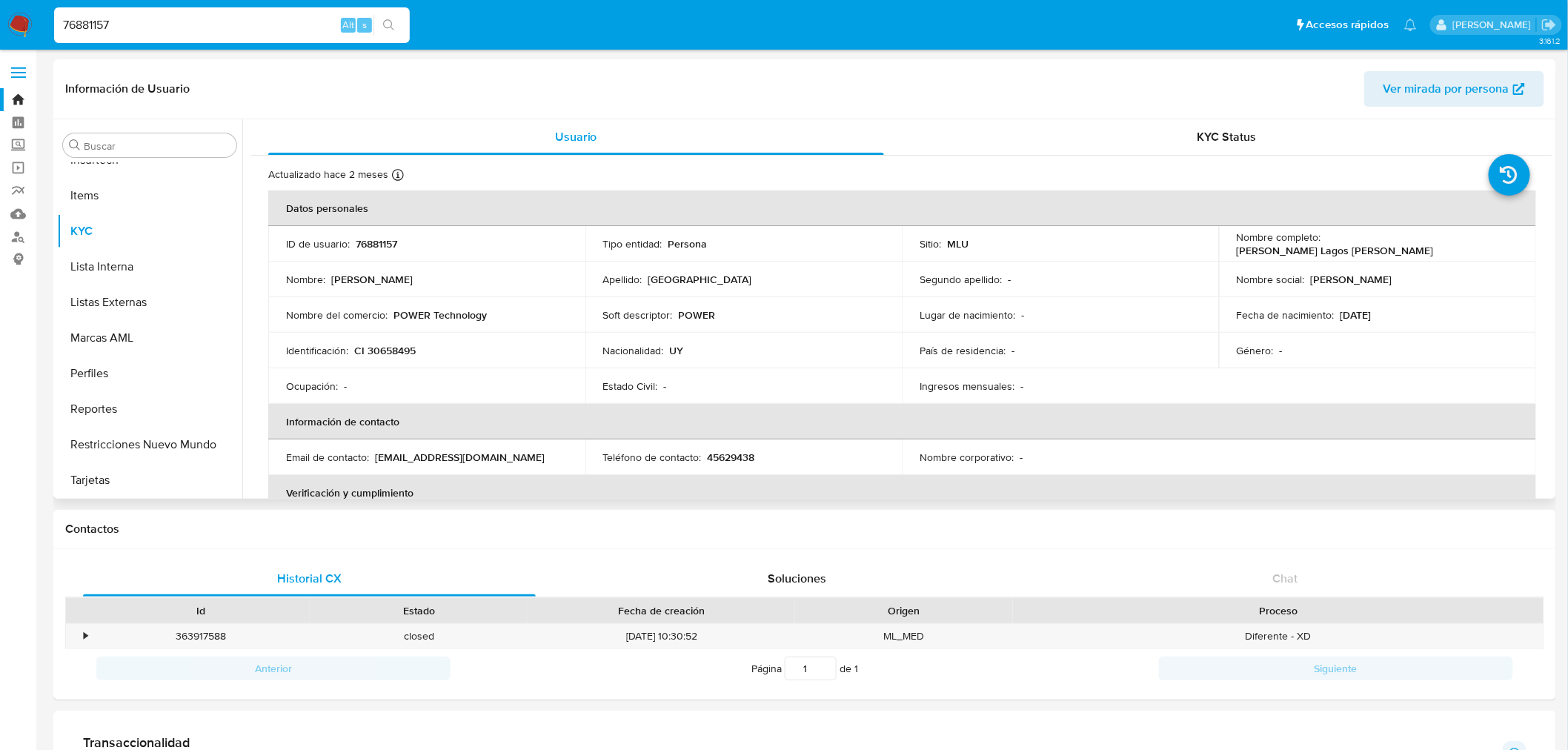
click at [1013, 157] on div "Actualizado hace 2 meses Creado: [DATE] 01:03:41 Actualizado: [DATE] 04:03:20 D…" at bounding box center [901, 678] width 1302 height 1046
click at [1116, 143] on div "KYC Status" at bounding box center [1227, 137] width 616 height 36
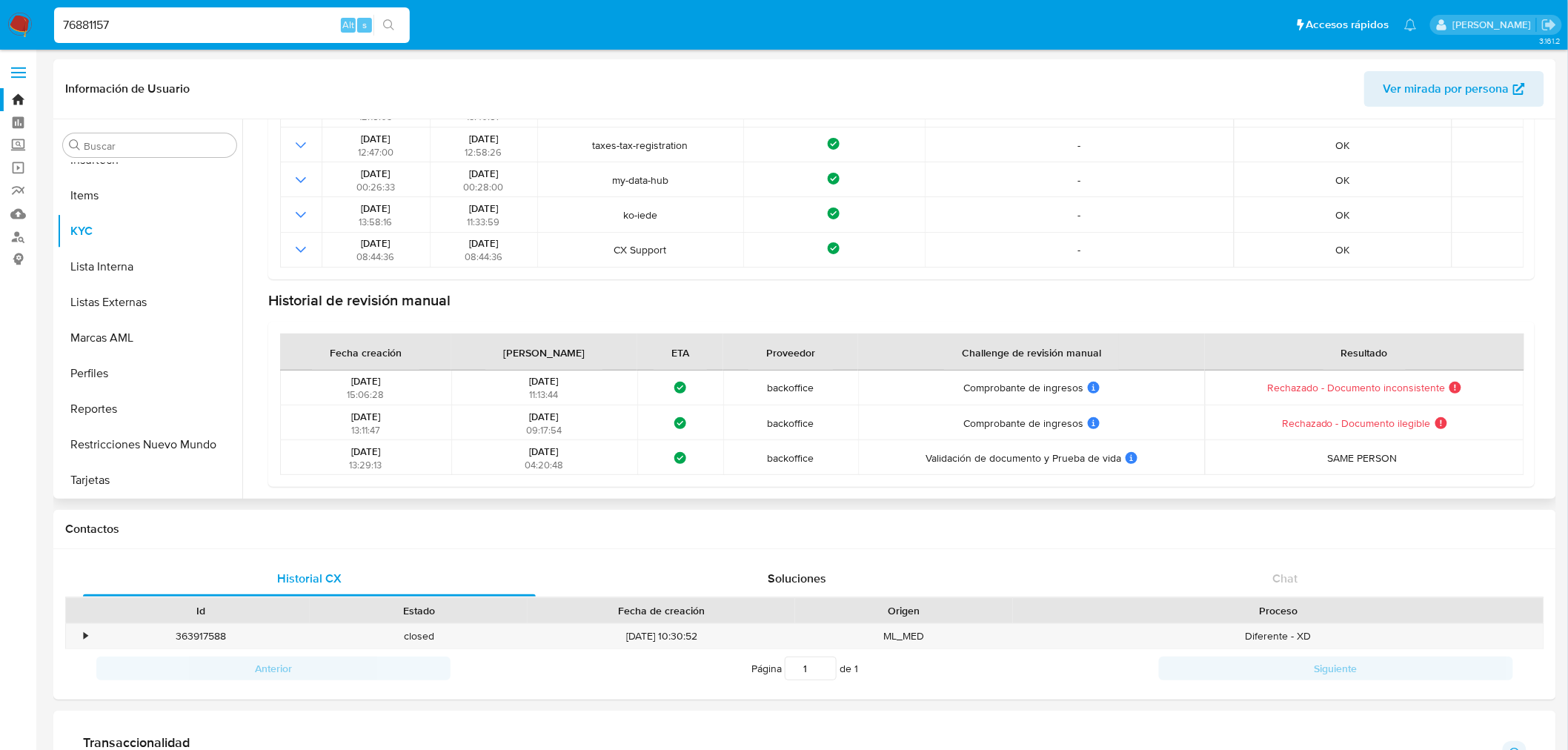
scroll to position [157, 0]
click at [145, 456] on button "Documentación" at bounding box center [144, 452] width 174 height 36
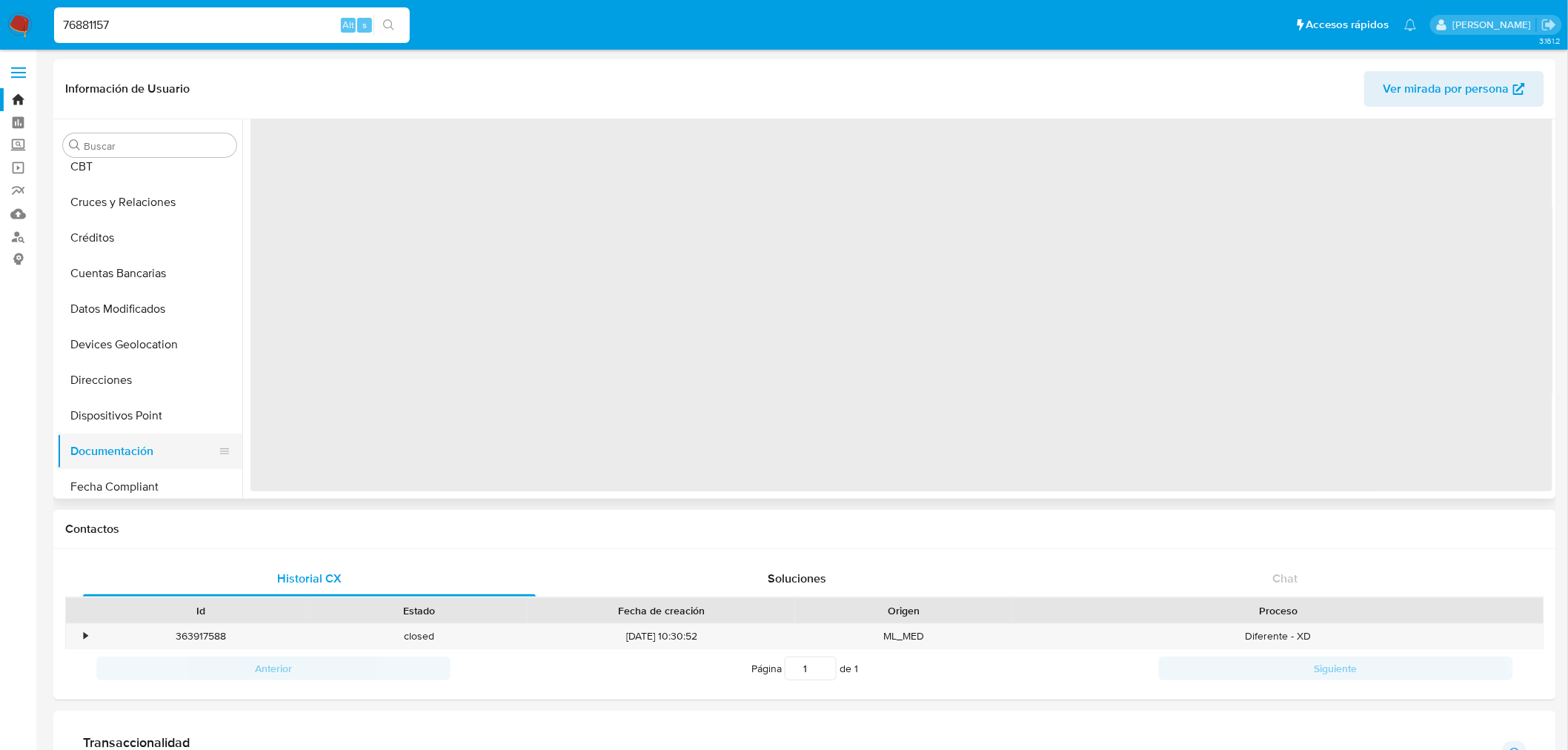
scroll to position [0, 0]
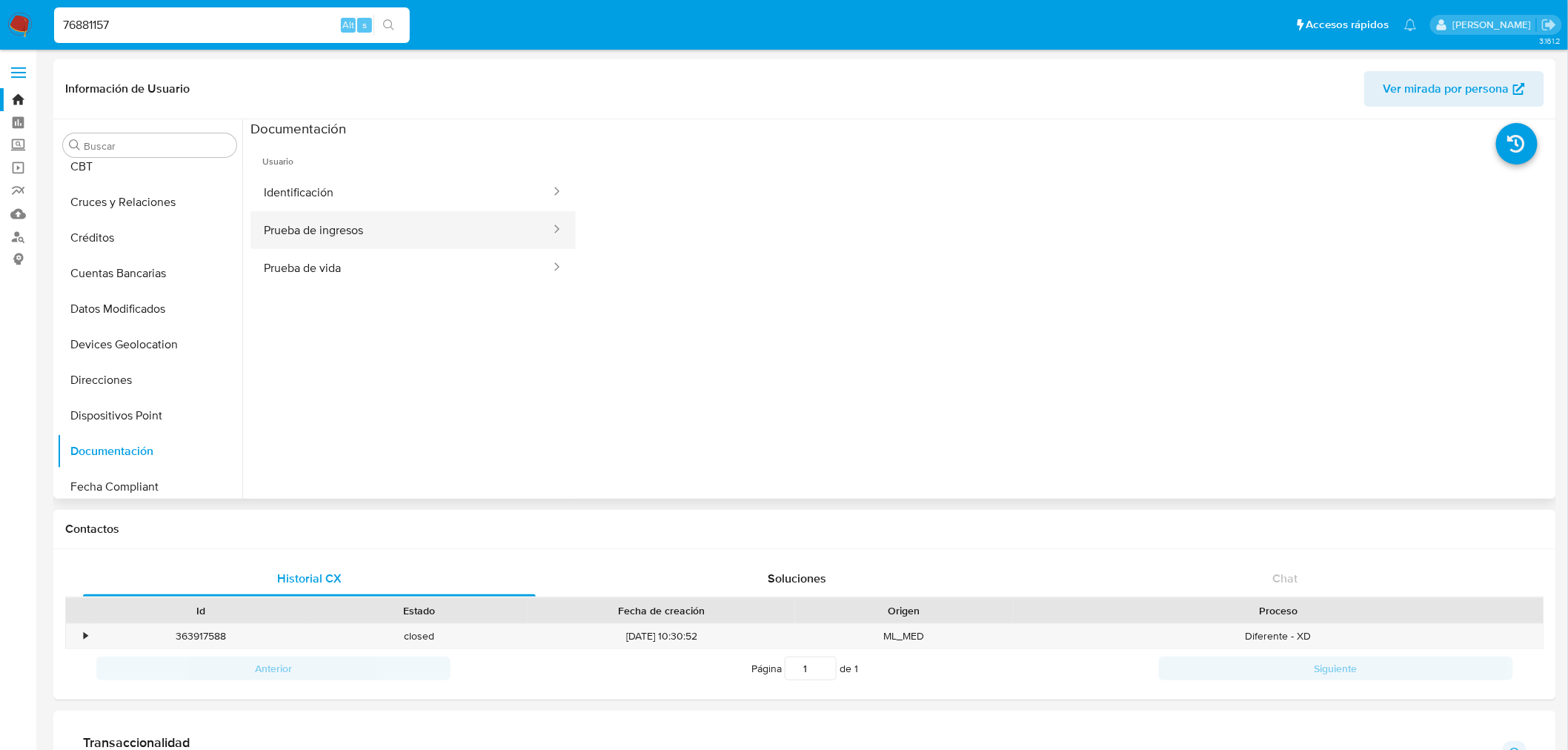
click at [383, 220] on button "Prueba de ingresos" at bounding box center [401, 230] width 302 height 38
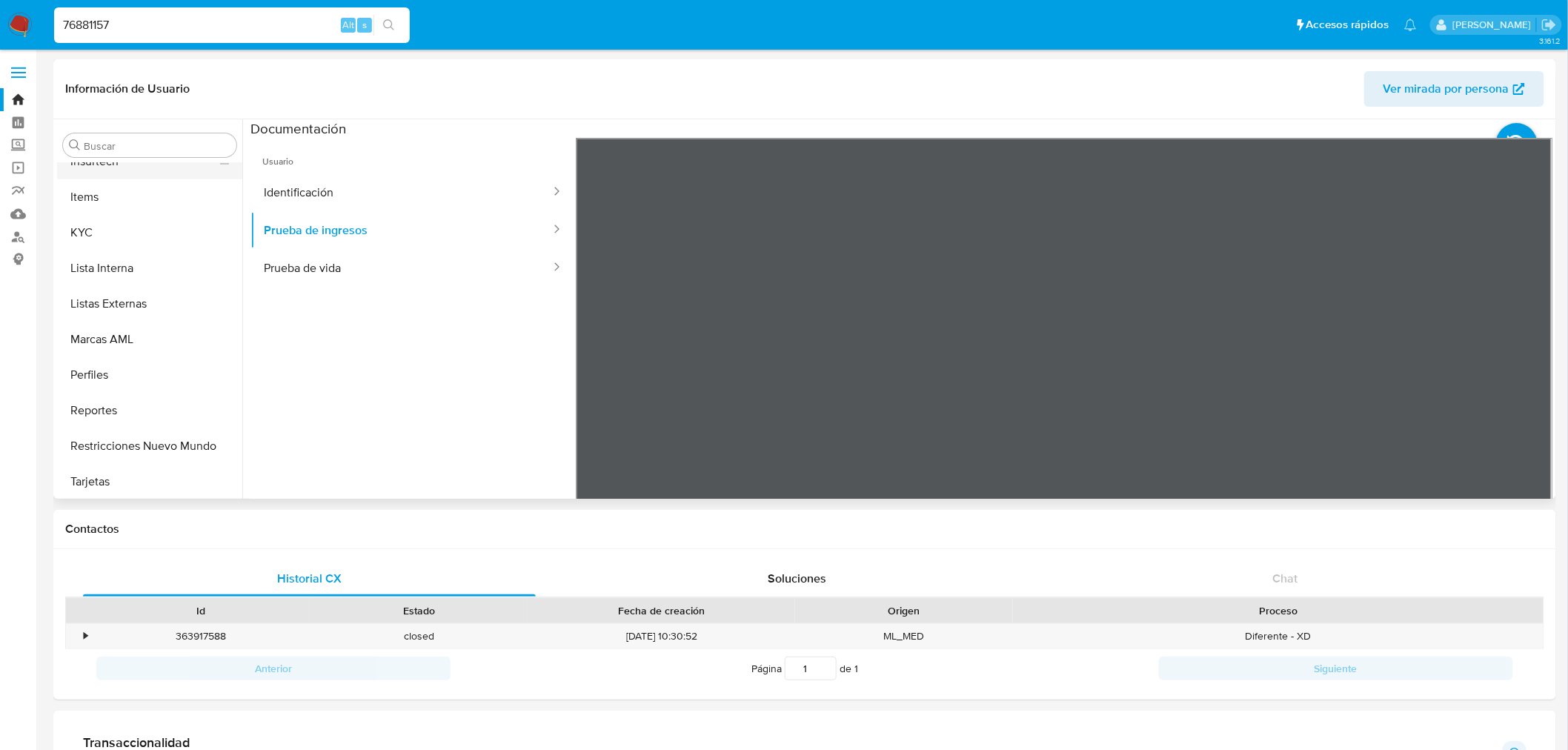
scroll to position [732, 0]
click at [161, 375] on button "Perfiles" at bounding box center [144, 374] width 174 height 36
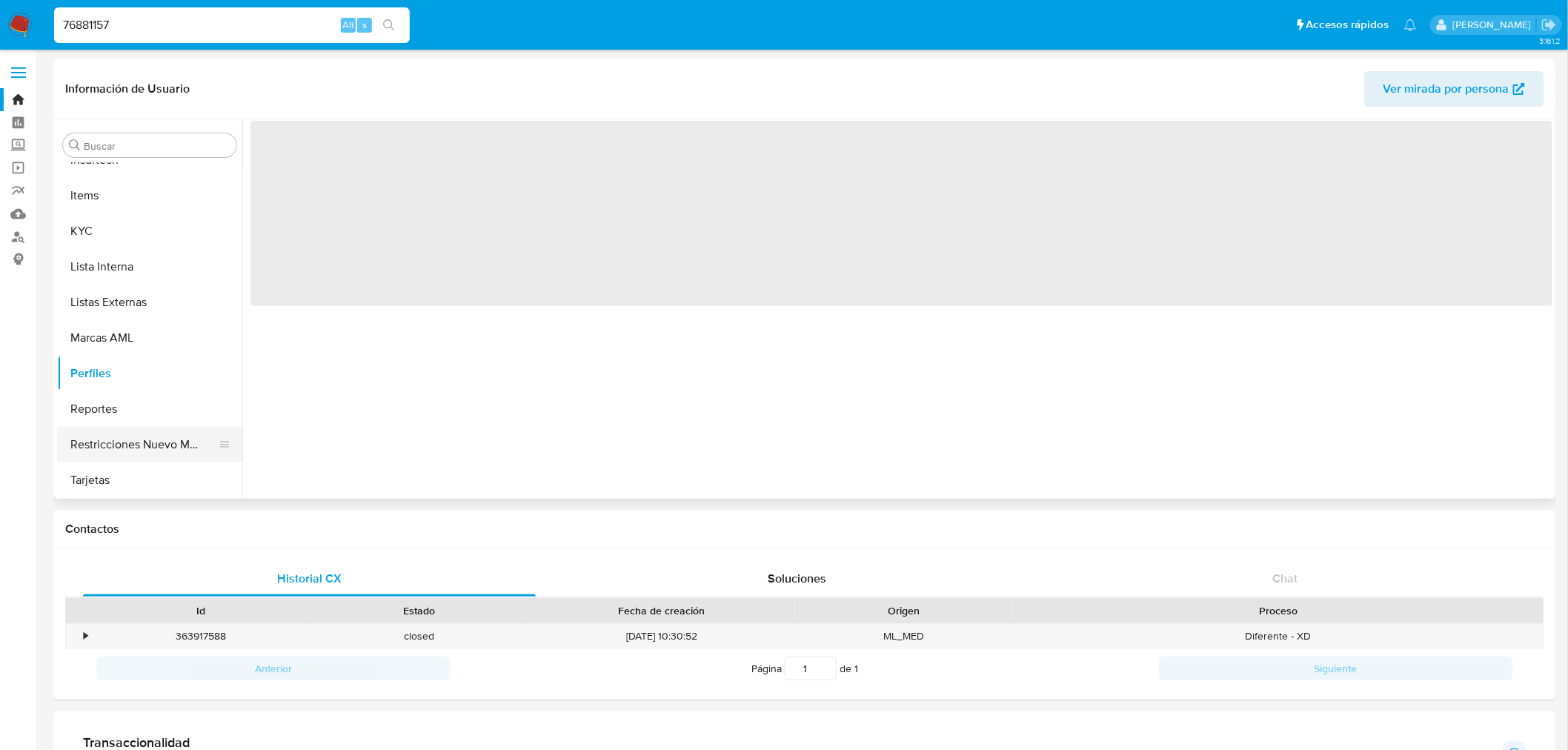
click at [147, 432] on button "Restricciones Nuevo Mundo" at bounding box center [144, 444] width 174 height 36
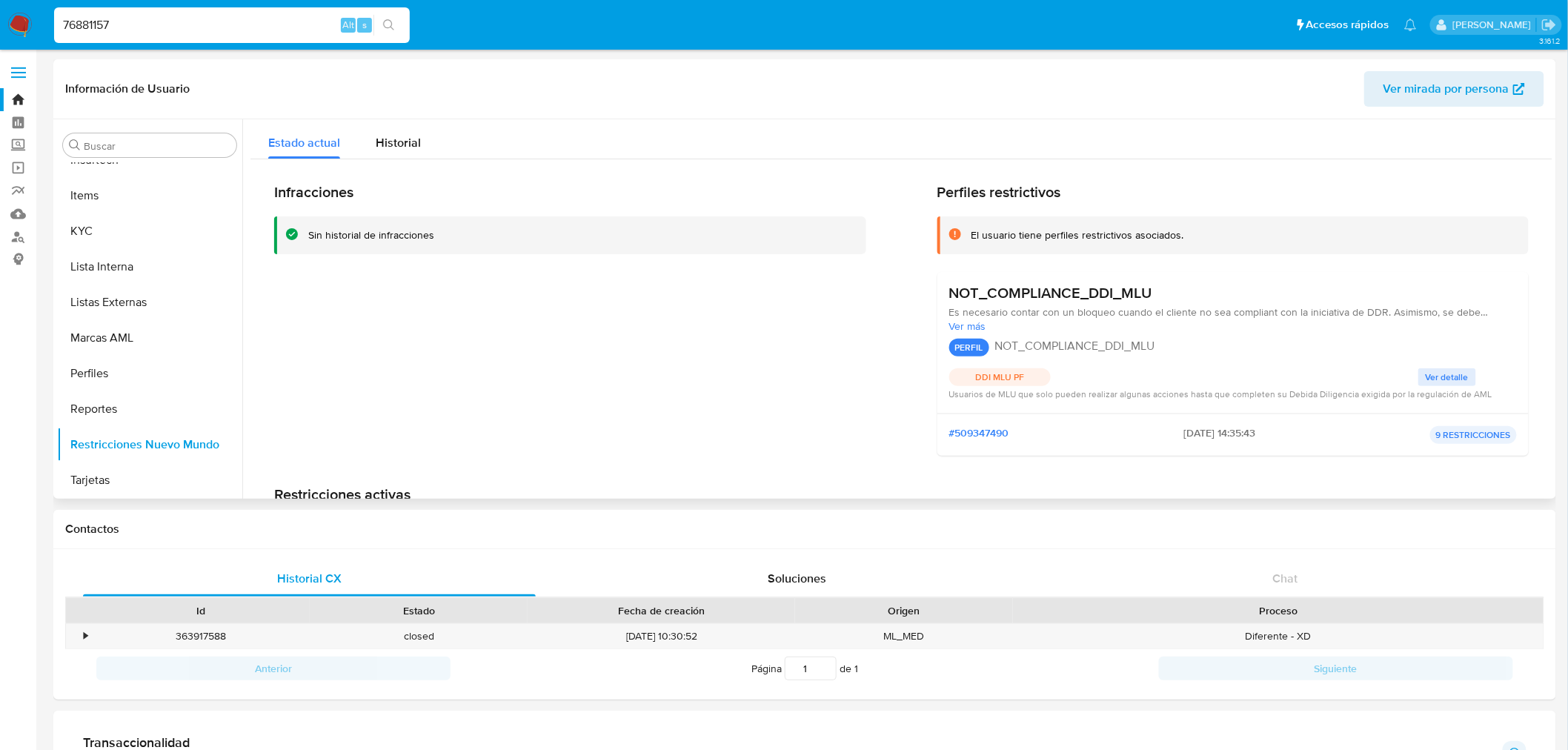
click at [967, 330] on span "Ver más" at bounding box center [1234, 325] width 568 height 13
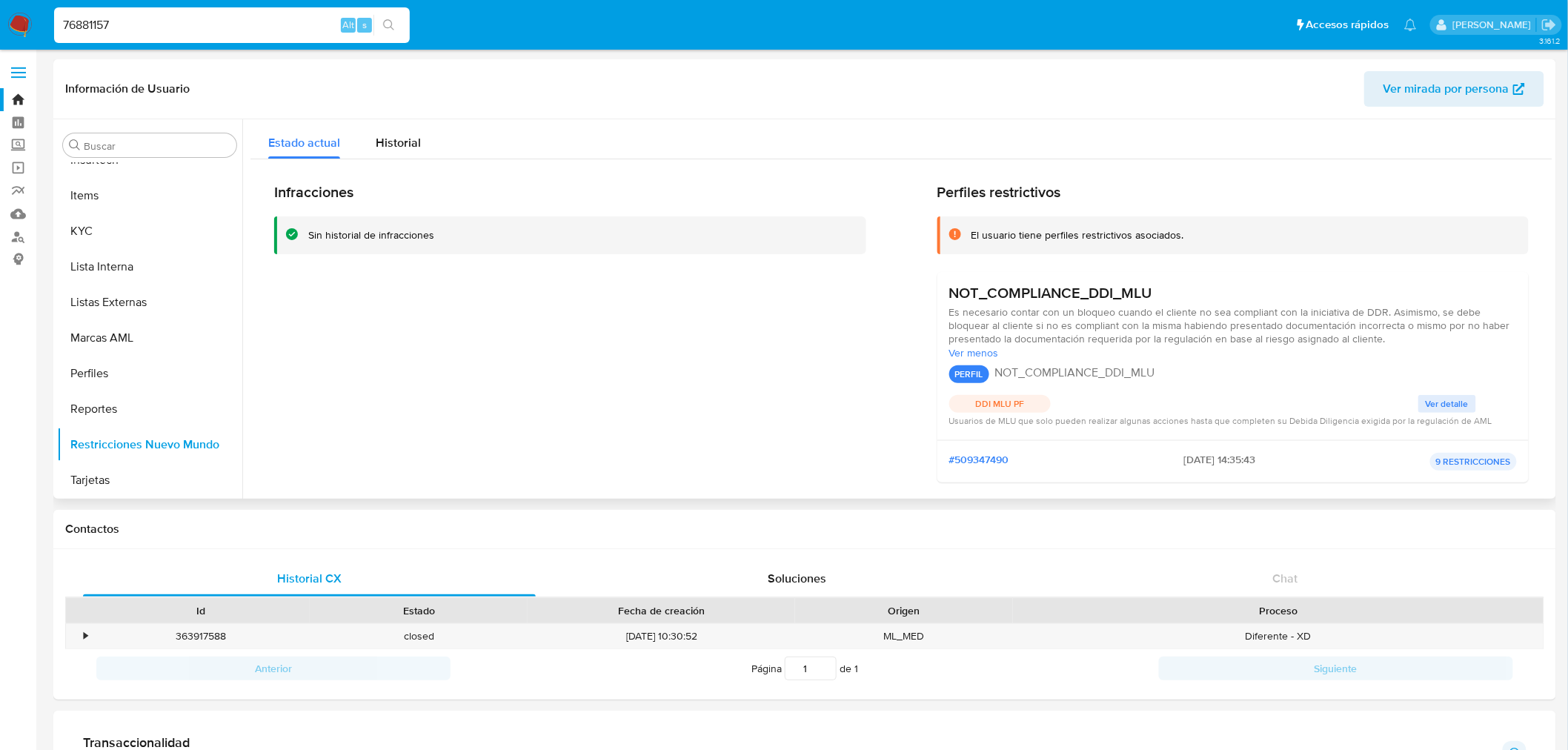
click at [1426, 405] on span "Ver detalle" at bounding box center [1447, 404] width 43 height 15
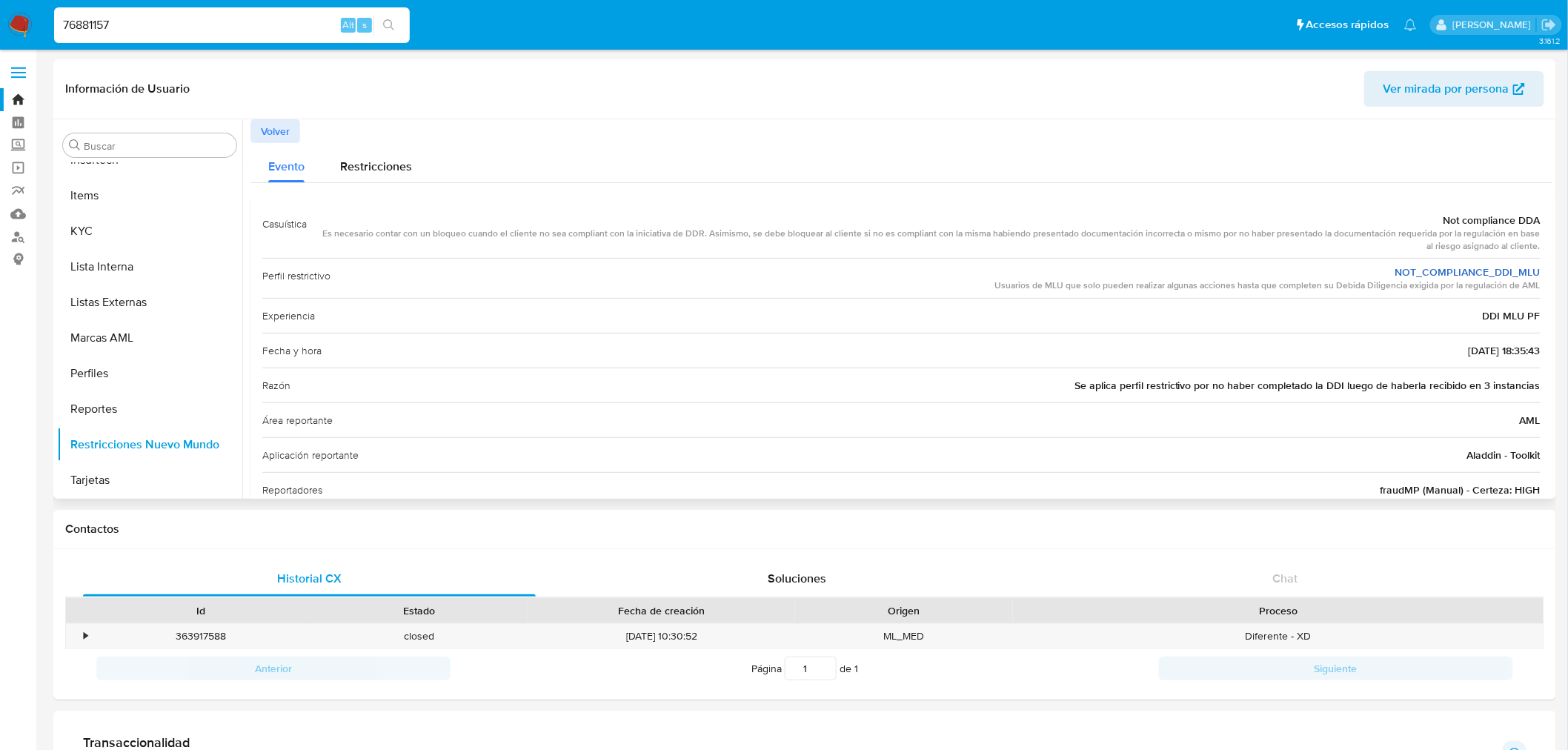
click at [1511, 277] on link "NOT_COMPLIANCE_DDI_MLU" at bounding box center [1468, 272] width 145 height 15
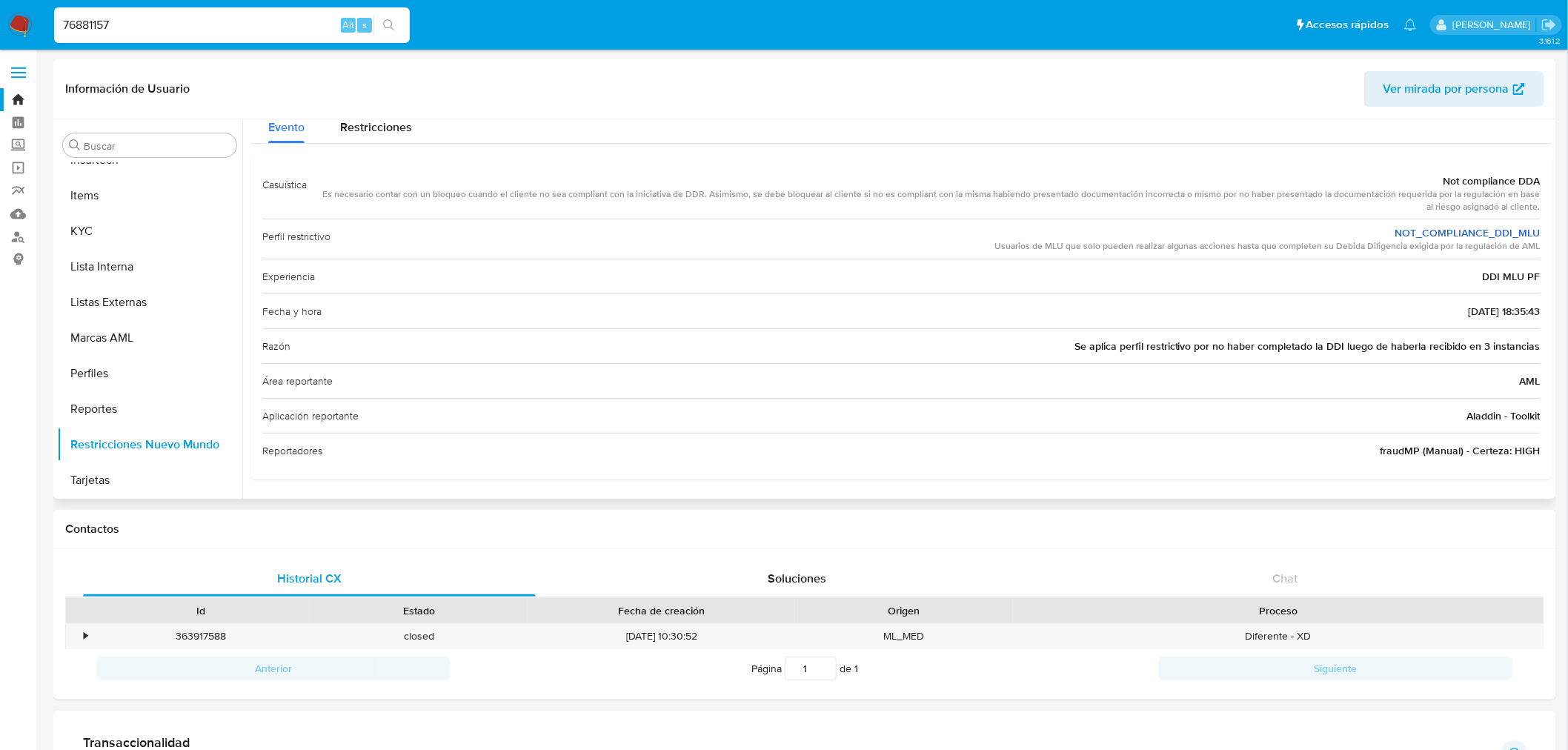
scroll to position [0, 0]
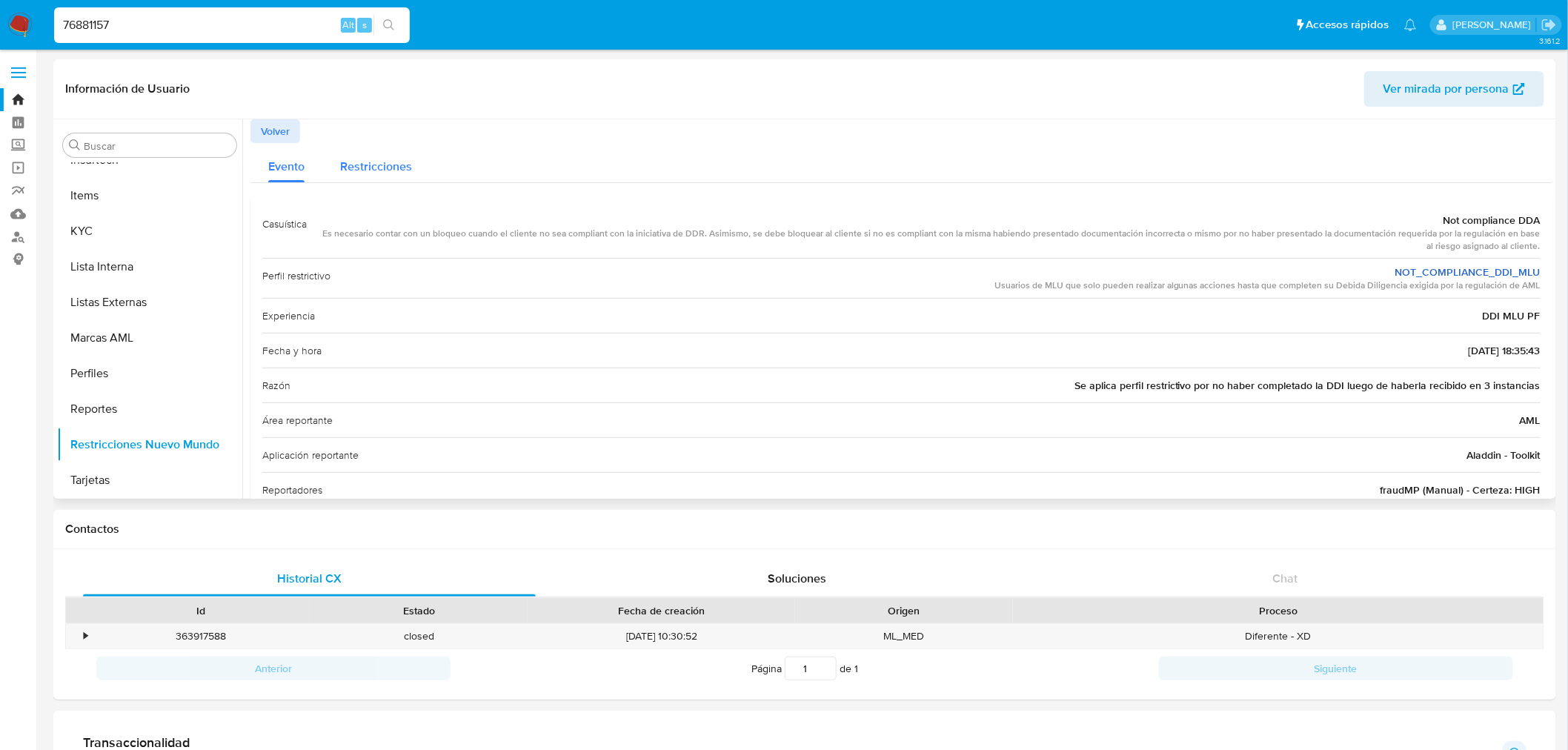
click at [365, 149] on div "Restricciones" at bounding box center [376, 163] width 72 height 39
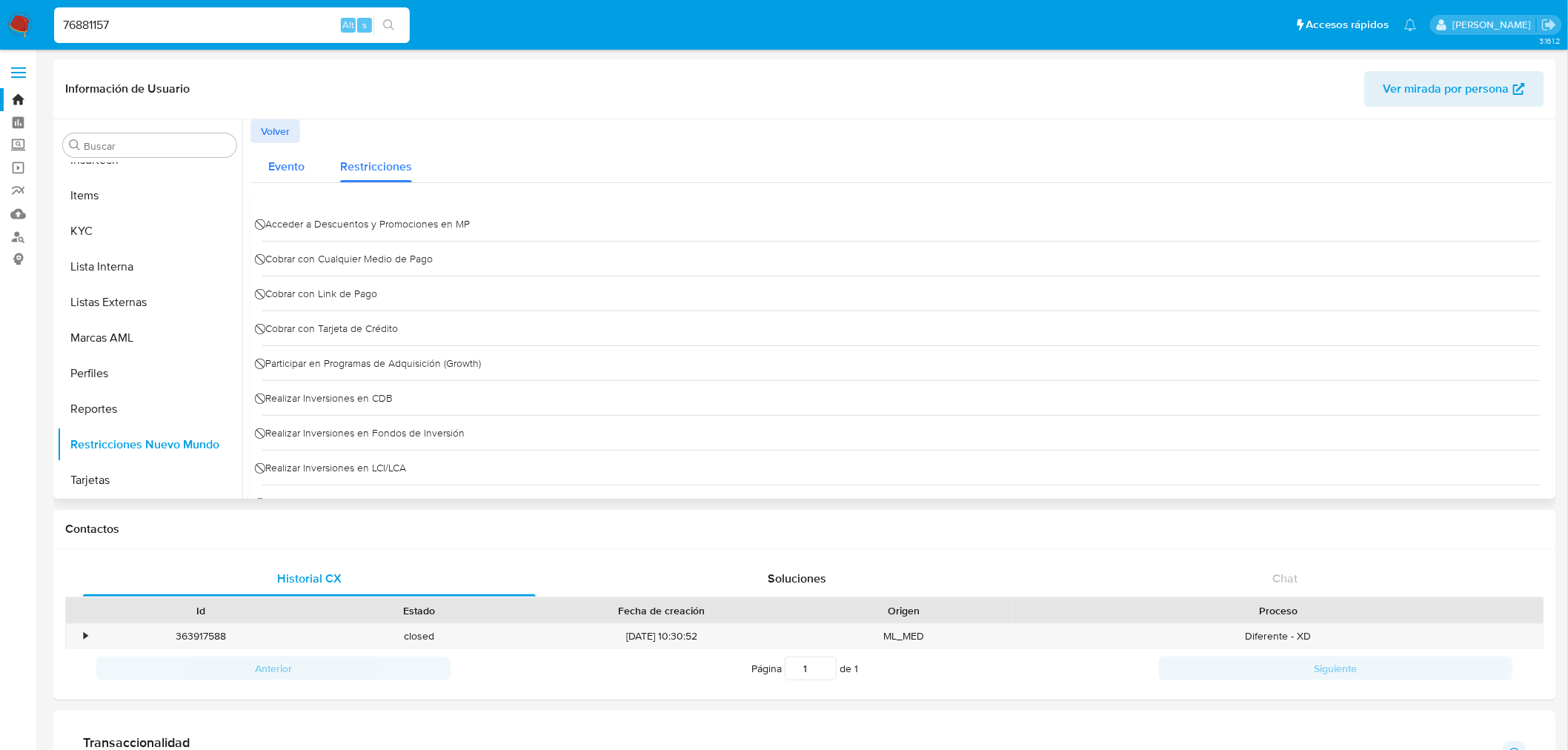
click at [309, 167] on button "Evento" at bounding box center [287, 163] width 72 height 39
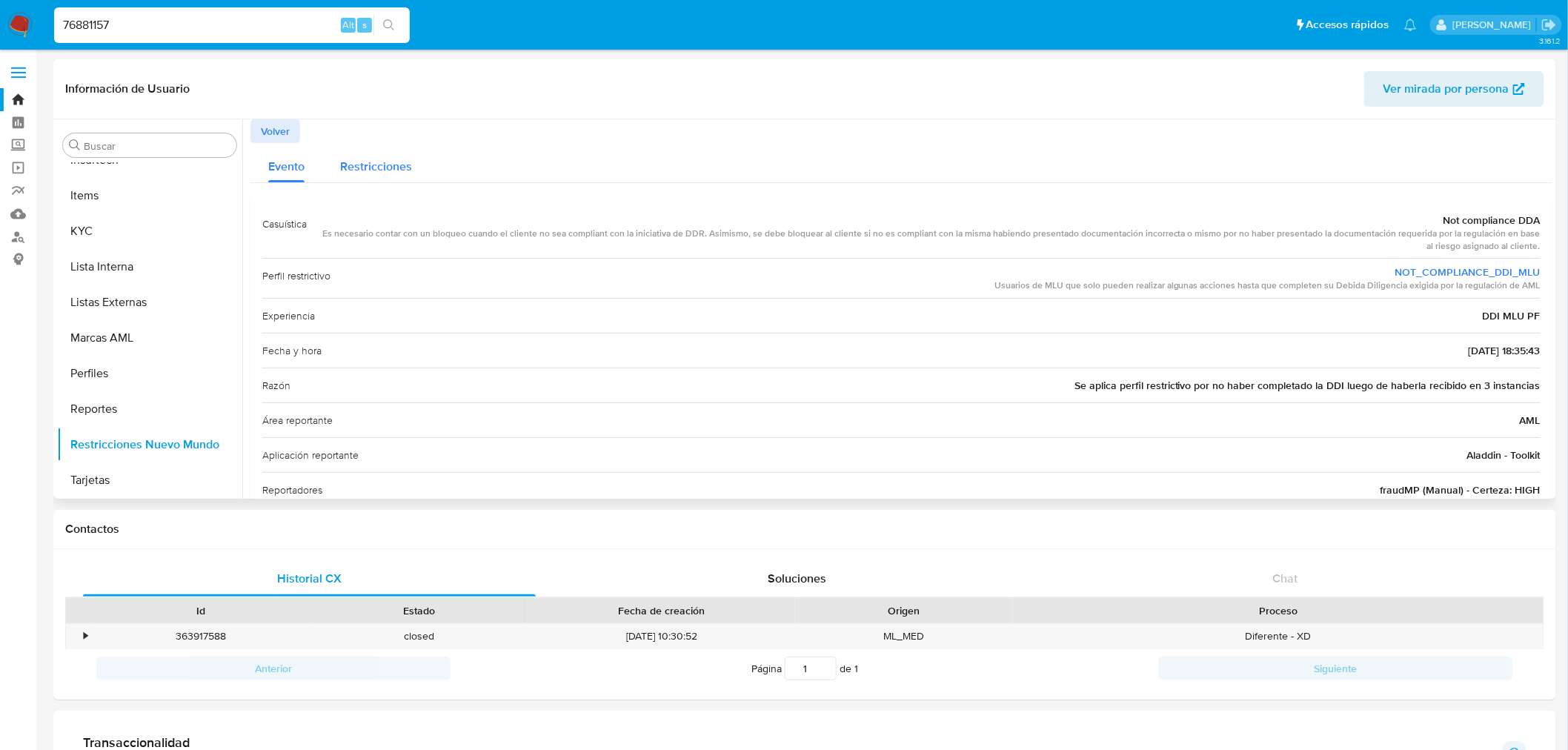
click at [361, 166] on span "Restricciones" at bounding box center [376, 166] width 72 height 17
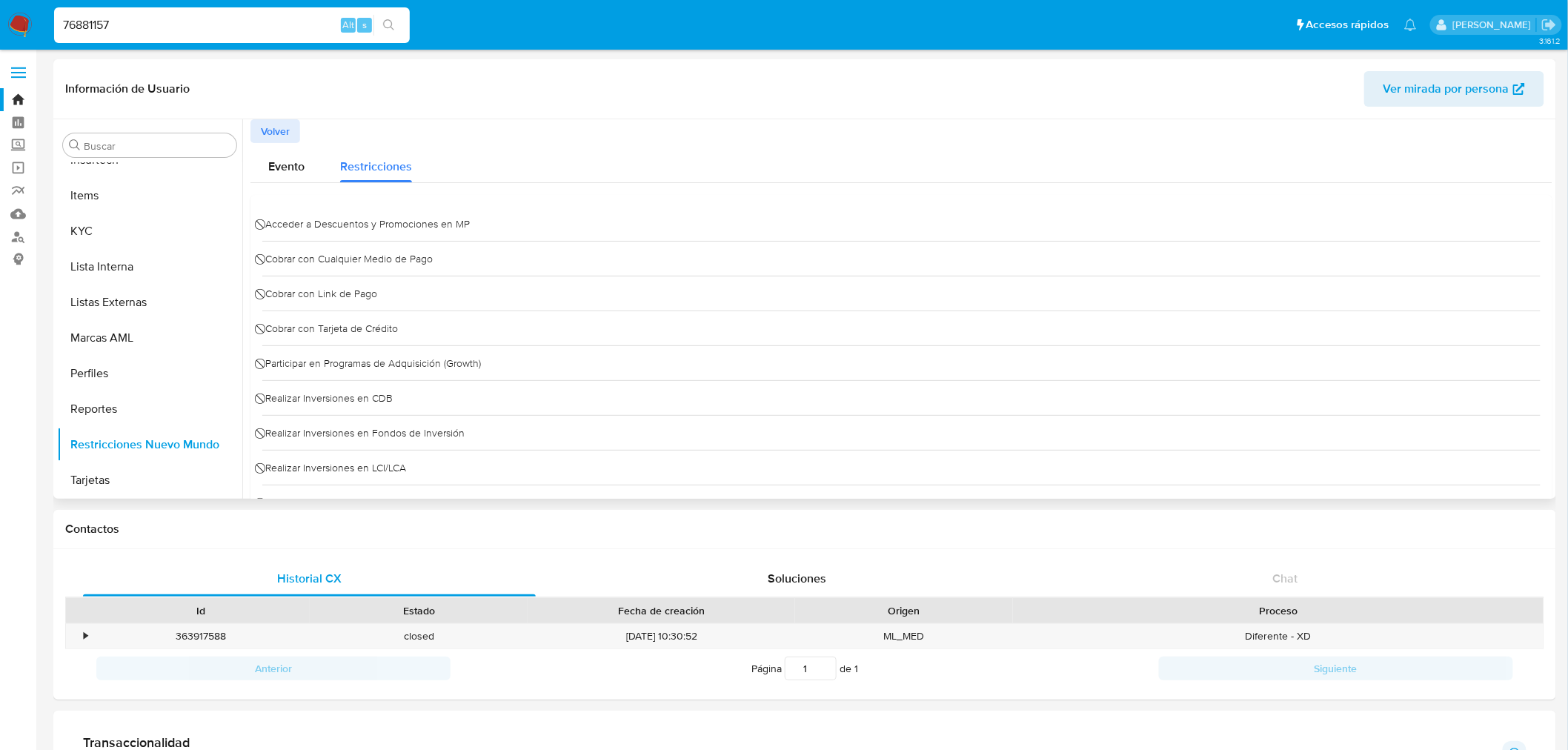
drag, startPoint x: 513, startPoint y: 225, endPoint x: 427, endPoint y: 216, distance: 86.5
click at [427, 216] on div "⃠ Acceder a Descuentos y Promociones en MP" at bounding box center [901, 224] width 1279 height 34
click at [423, 209] on div "⃠ Acceder a Descuentos y Promociones en MP" at bounding box center [901, 224] width 1279 height 34
drag, startPoint x: 274, startPoint y: 212, endPoint x: 575, endPoint y: 401, distance: 355.4
click at [575, 401] on div "⃠ Acceder a Descuentos y Promociones en MP ⃠ Cobrar con Cualquier Medio de Pago…" at bounding box center [901, 363] width 1279 height 313
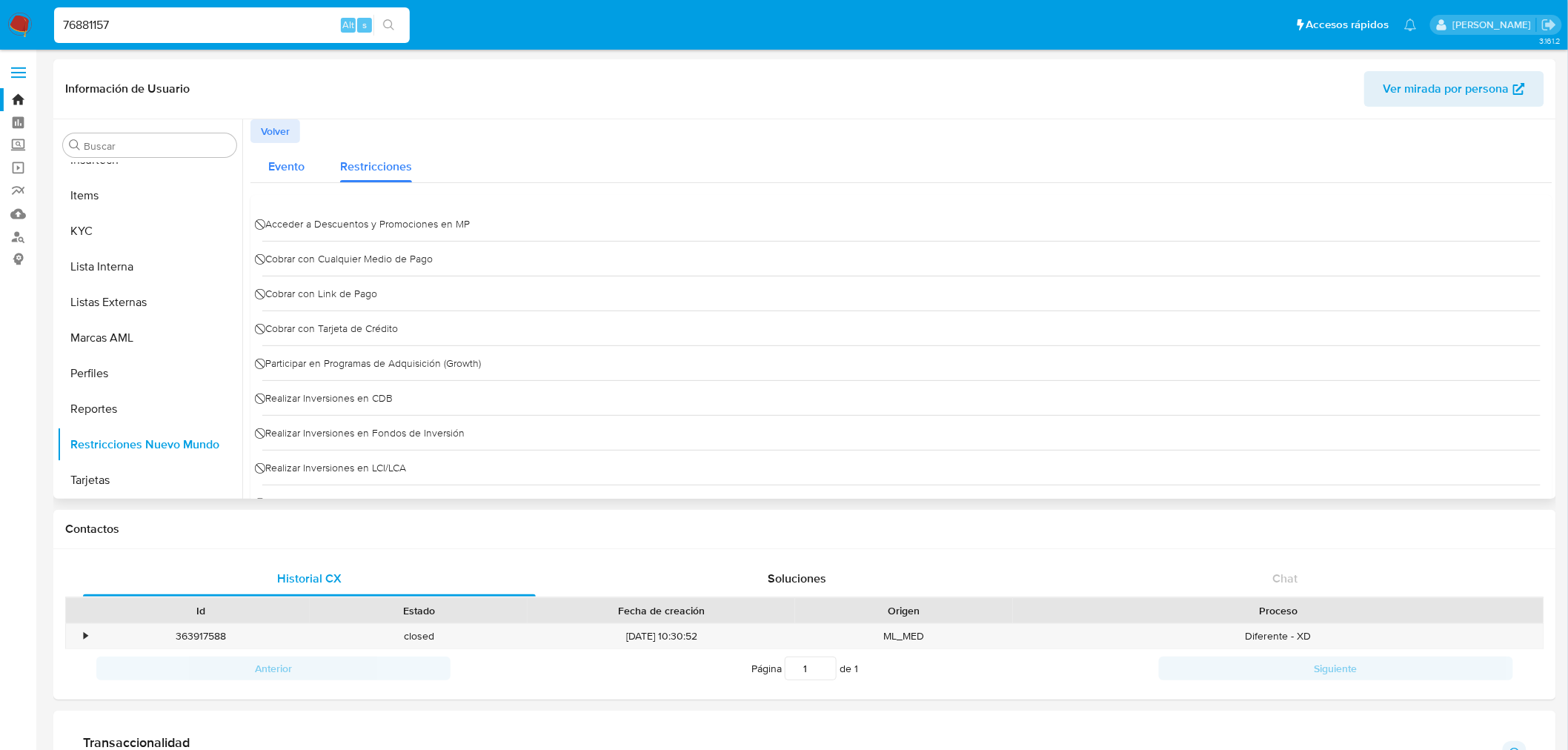
click at [289, 167] on span "Evento" at bounding box center [286, 166] width 37 height 17
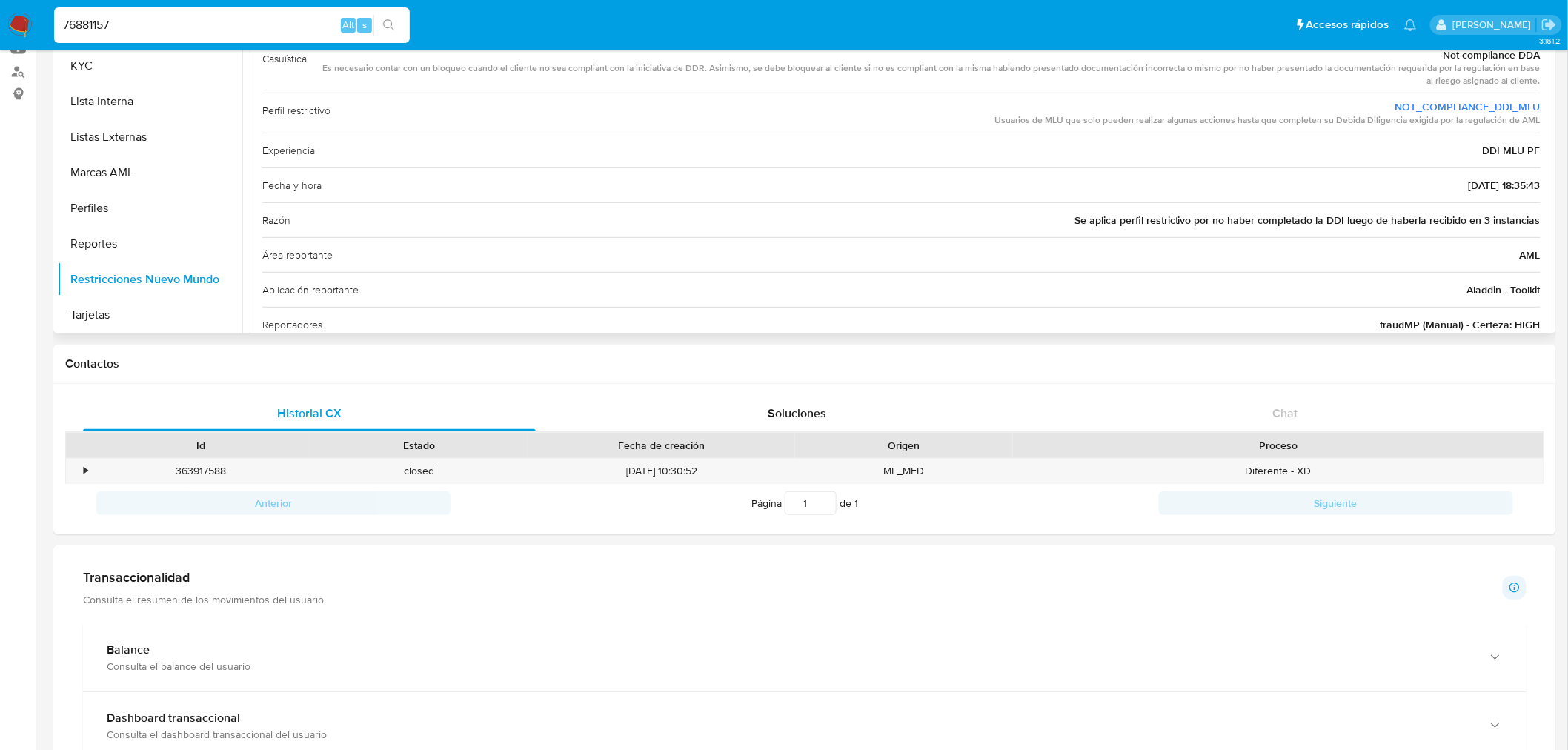
scroll to position [165, 0]
